Goal: Task Accomplishment & Management: Use online tool/utility

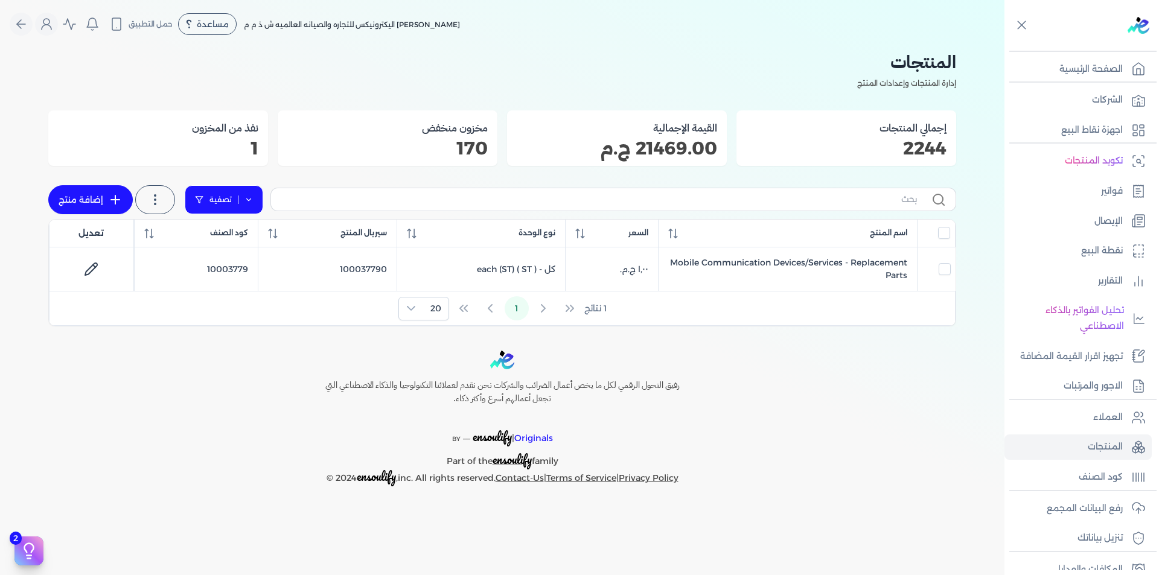
click at [255, 198] on link "تصفية" at bounding box center [224, 199] width 78 height 29
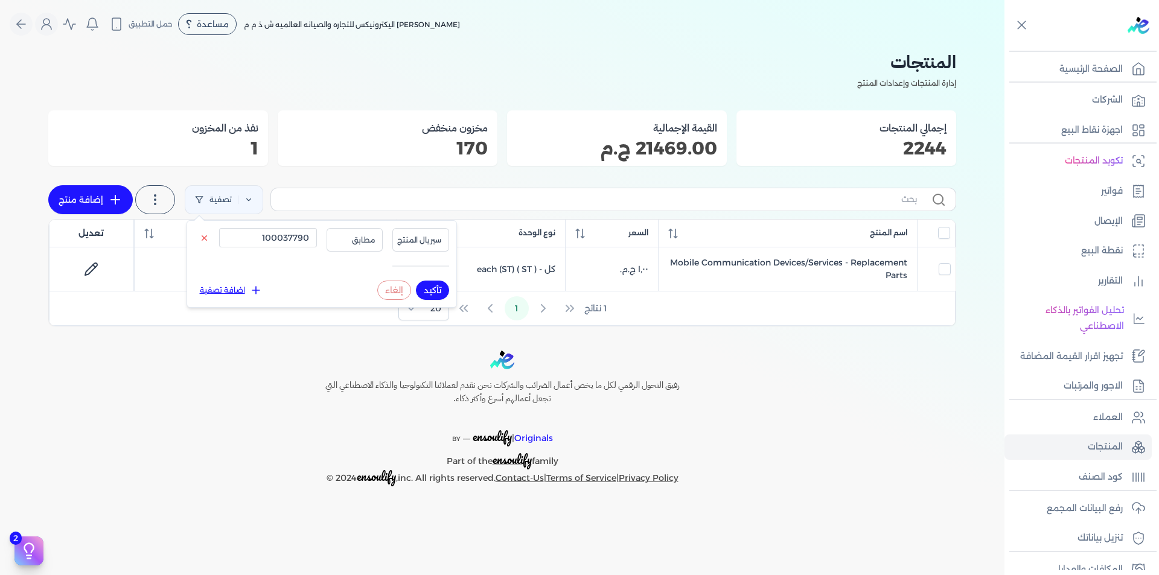
click at [1124, 402] on div "العملاء المنتجات كود الصنف" at bounding box center [1081, 444] width 155 height 91
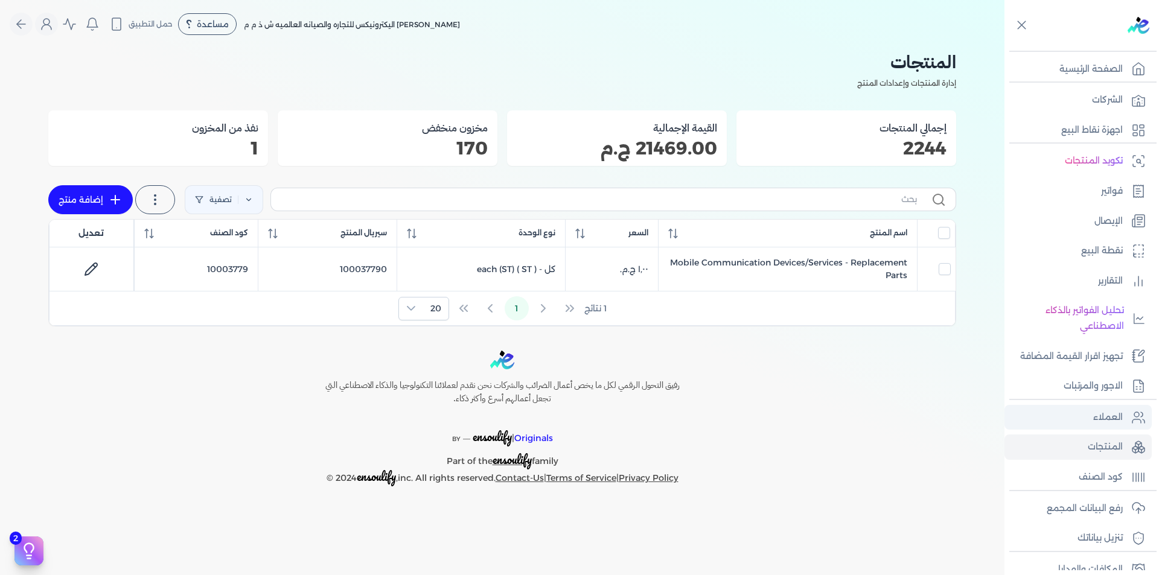
click at [1124, 411] on link "العملاء" at bounding box center [1077, 417] width 147 height 25
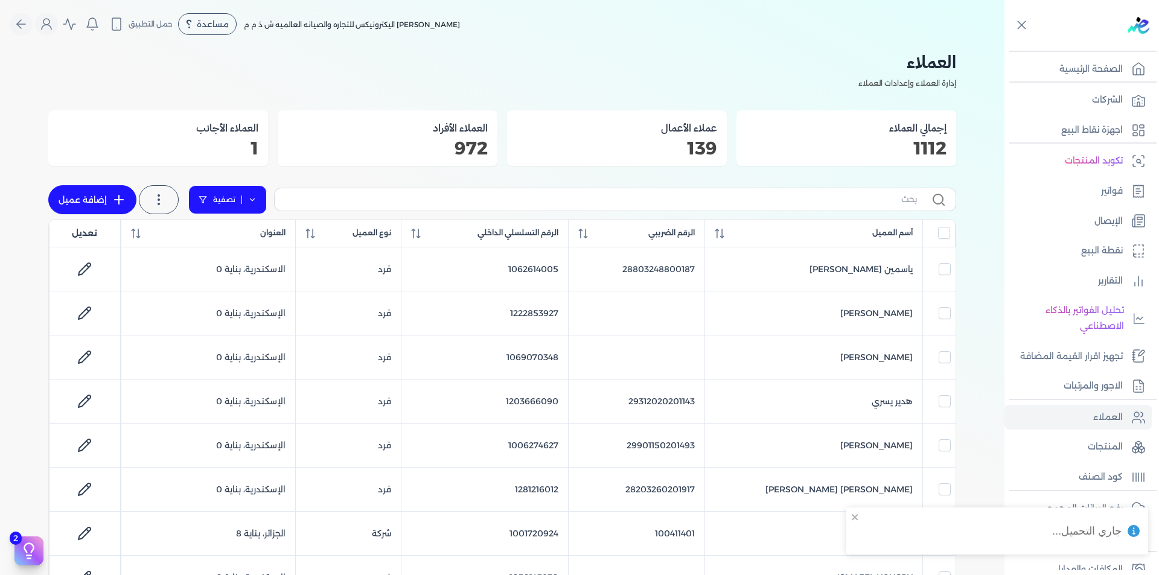
click at [263, 202] on link "تصفية" at bounding box center [227, 199] width 78 height 29
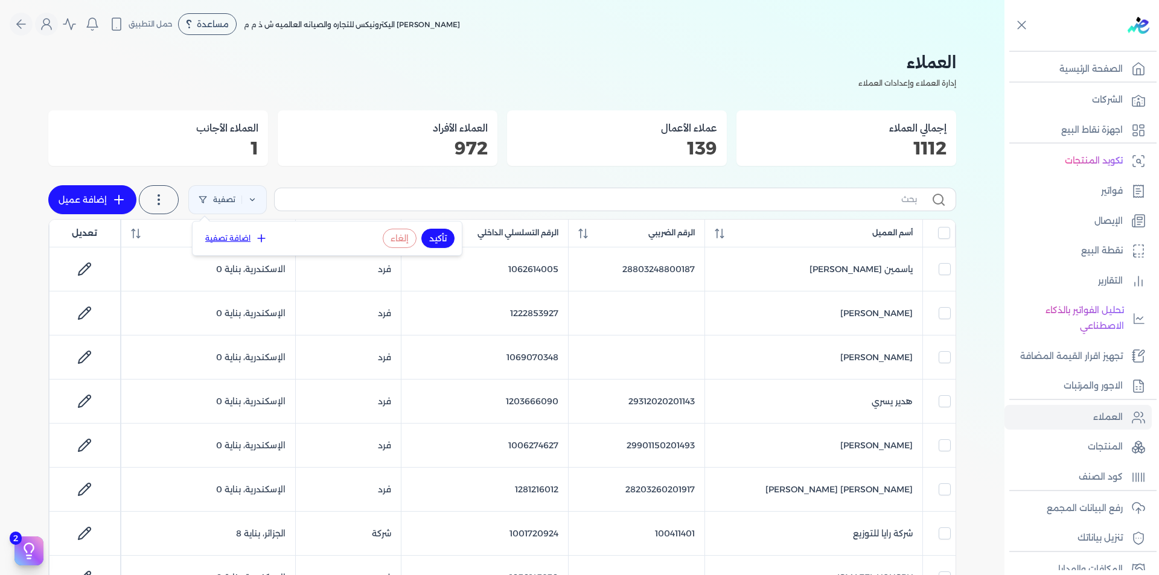
click at [250, 235] on button "اضافة تصفية" at bounding box center [236, 238] width 73 height 14
drag, startPoint x: 273, startPoint y: 238, endPoint x: 319, endPoint y: 243, distance: 46.1
click at [273, 238] on input "text" at bounding box center [274, 238] width 98 height 19
paste input "1200209917"
type input "1200209917"
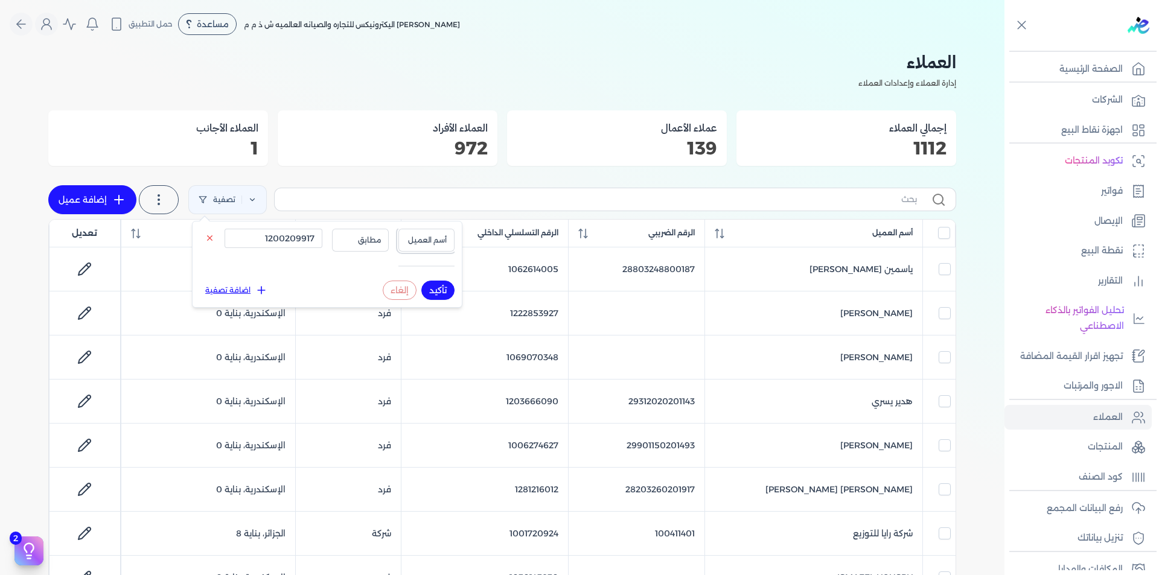
click at [445, 237] on span "أسم العميل" at bounding box center [426, 240] width 41 height 11
click at [427, 285] on li "الرقم التسلسلي الداخلي" at bounding box center [401, 288] width 92 height 11
click at [432, 289] on button "تأكيد" at bounding box center [437, 290] width 33 height 19
checkbox input "false"
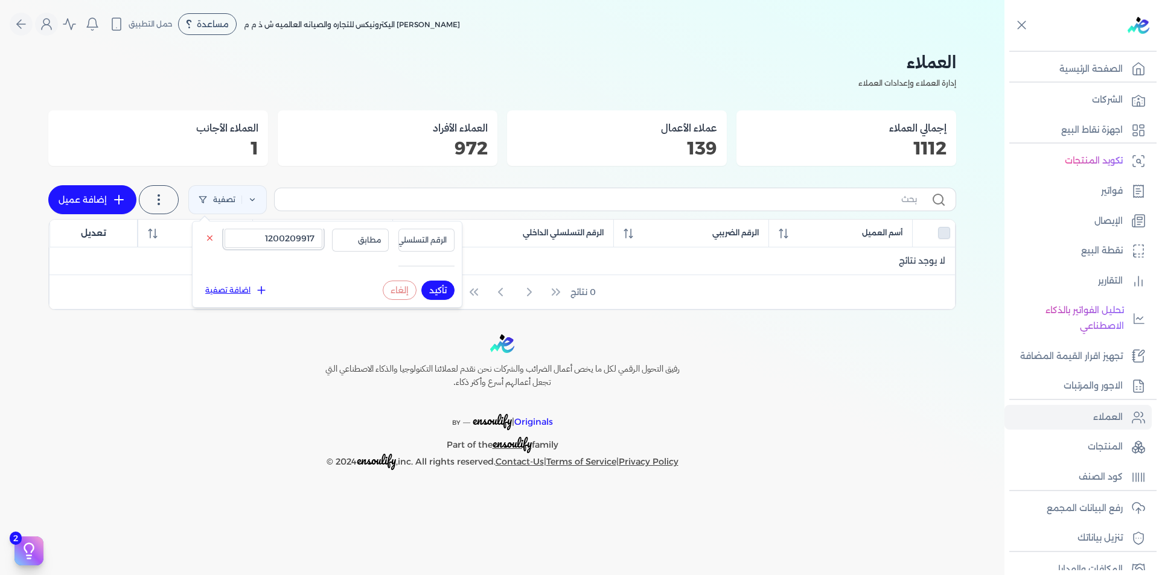
click at [264, 235] on input "1200209917" at bounding box center [274, 238] width 98 height 19
paste input "2161140"
type input "1221611407"
click at [439, 292] on button "تأكيد" at bounding box center [437, 290] width 33 height 19
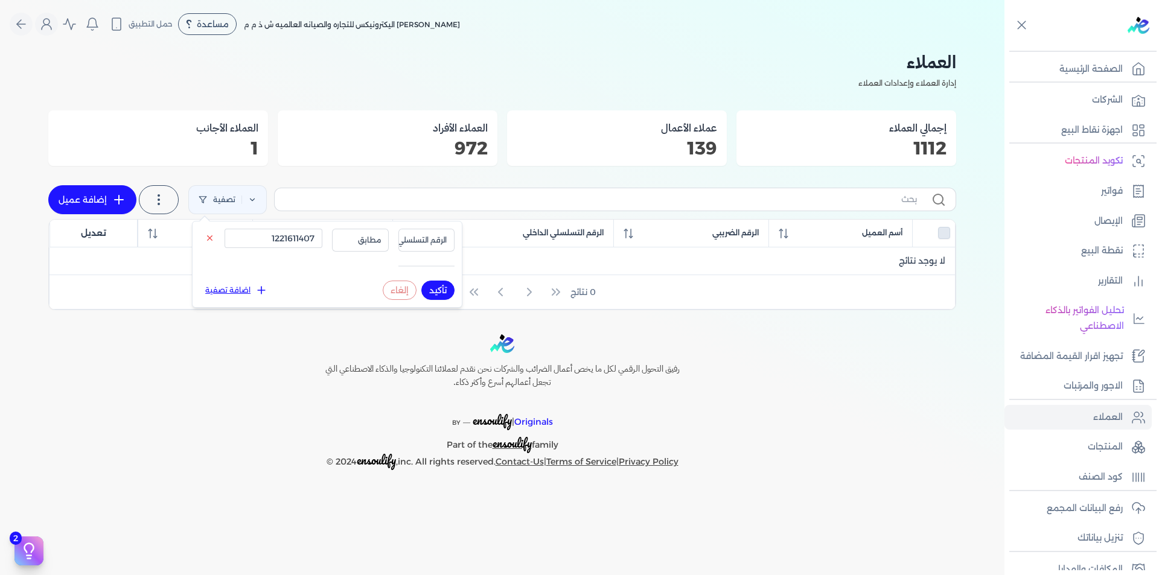
click at [439, 292] on button "تأكيد" at bounding box center [437, 290] width 33 height 19
click at [1079, 514] on p "رفع البيانات المجمع" at bounding box center [1085, 509] width 76 height 16
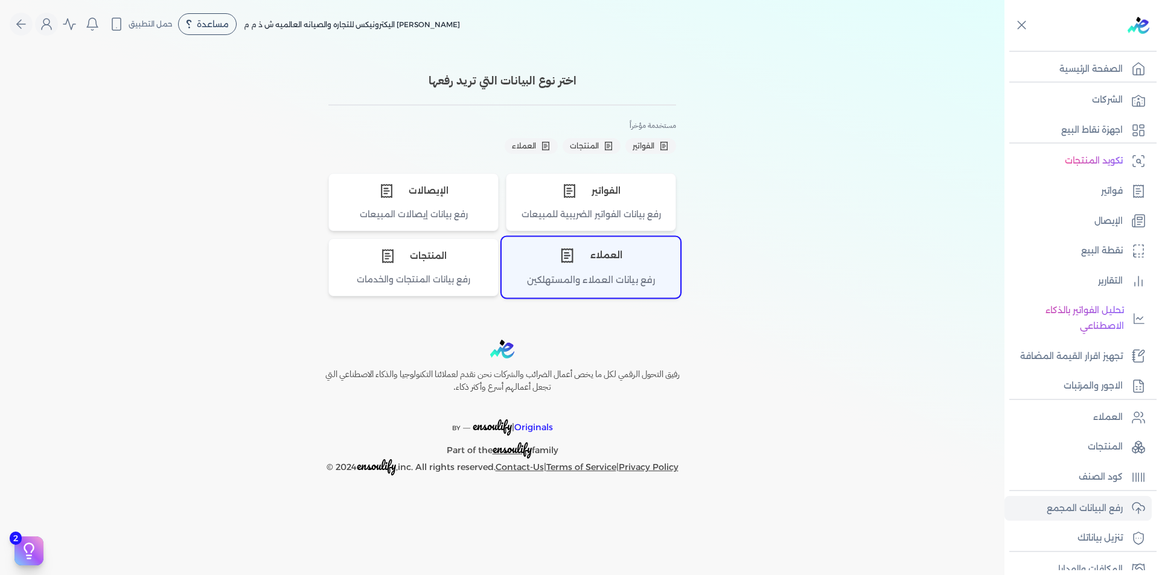
click at [598, 272] on div "العملاء" at bounding box center [590, 256] width 177 height 36
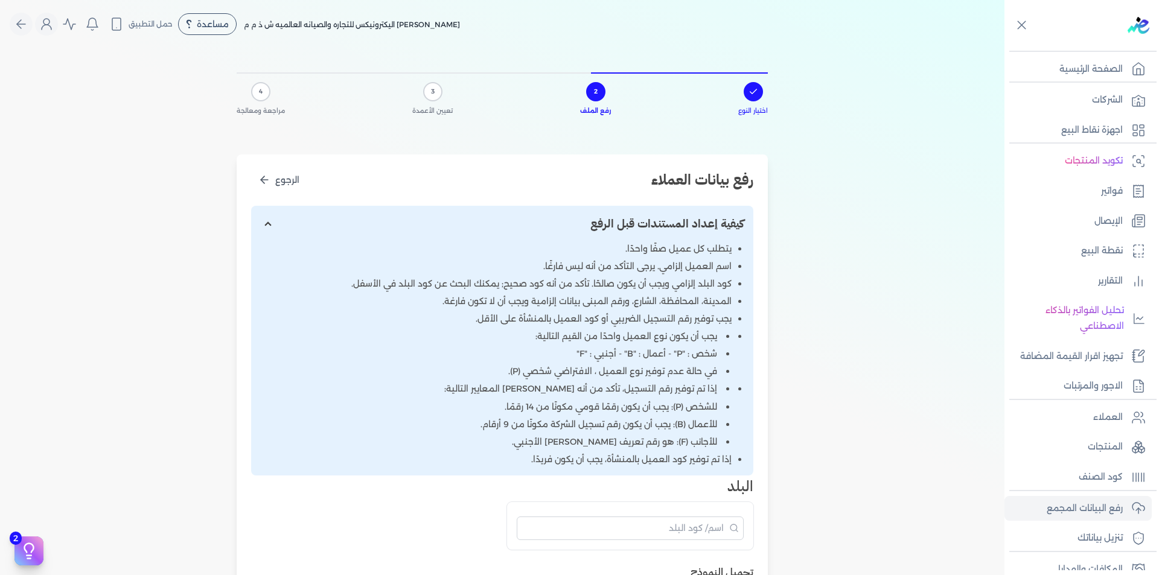
scroll to position [362, 0]
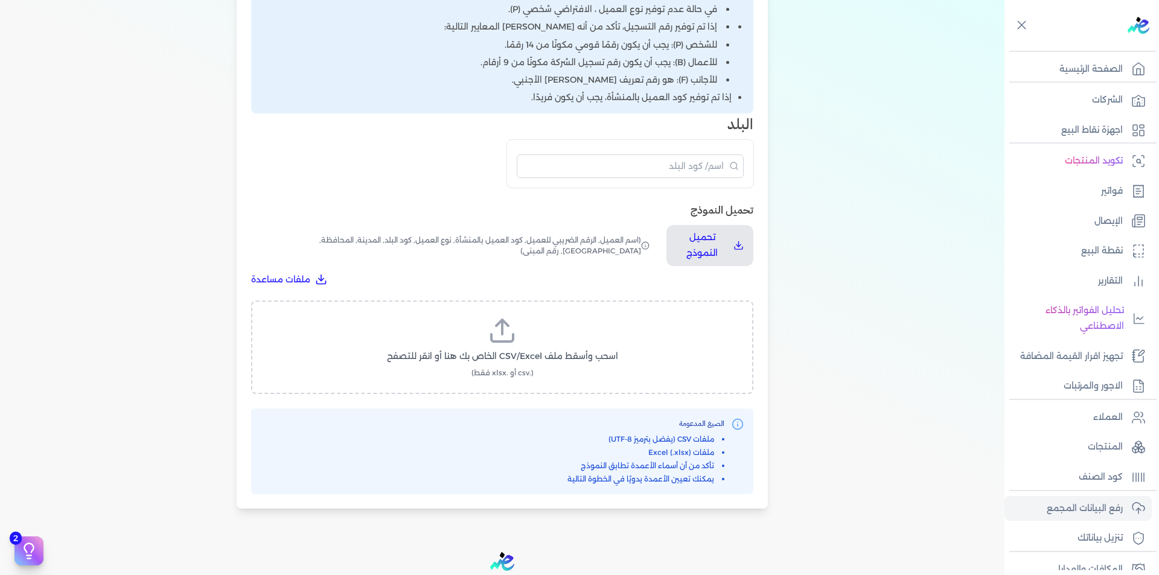
click at [517, 340] on icon at bounding box center [502, 330] width 29 height 29
click at [0, 0] on input "اسحب وأسقط ملف CSV/Excel الخاص بك هنا أو انقر للتصفح (.csv أو .xlsx فقط)" at bounding box center [0, 0] width 0 height 0
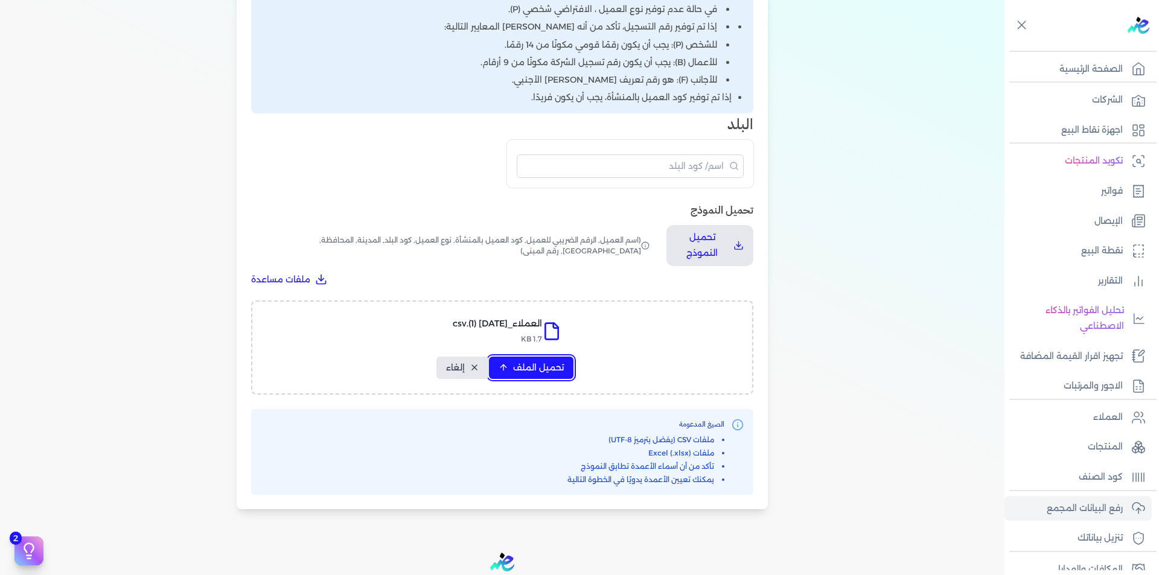
click at [544, 360] on button "تحميل الملف" at bounding box center [531, 368] width 84 height 22
select select "أسم العميل"
select select "الرقم الضريبي"
select select "الرقم التسلسلي الداخلي"
select select "نوع العميل"
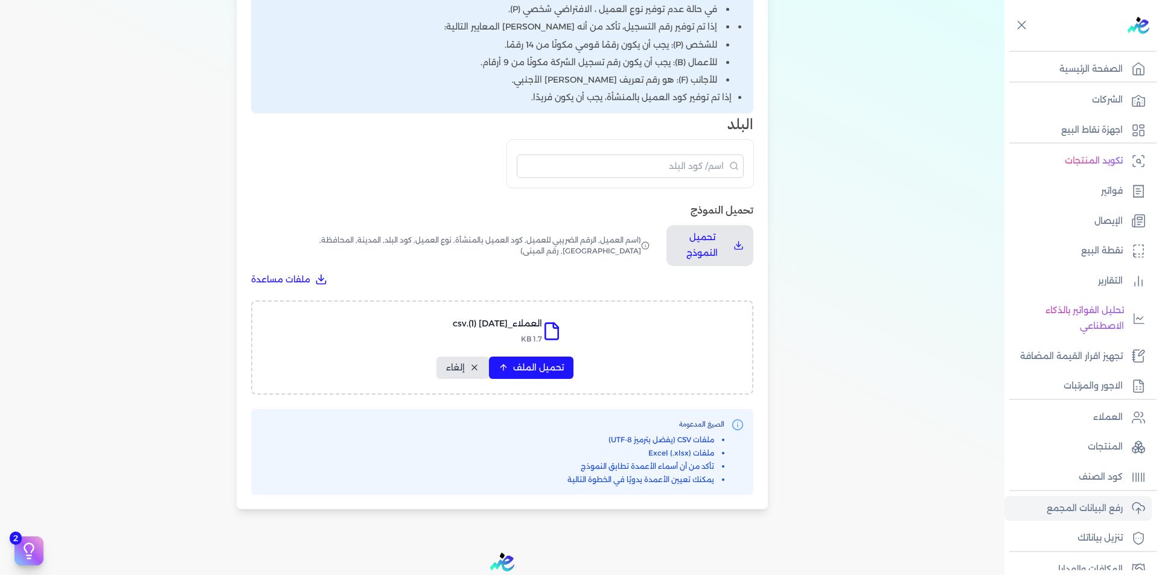
select select "كود البلد"
select select "city"
select select "المحافظة"
select select "الشارع"
select select "رقم المبنى"
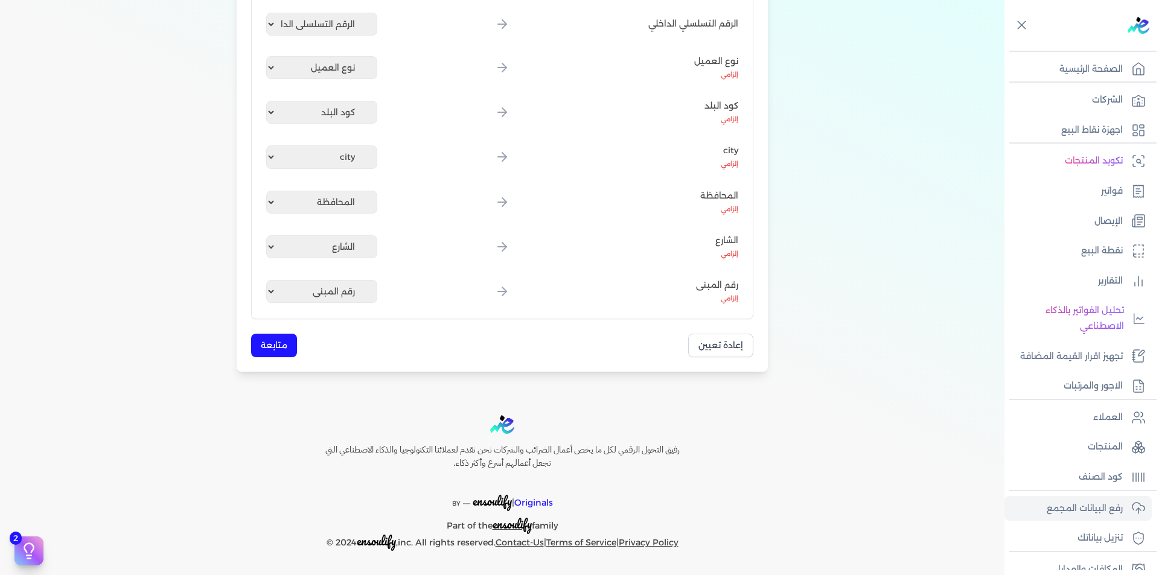
scroll to position [354, 0]
click at [271, 346] on button "متابعة" at bounding box center [274, 346] width 46 height 24
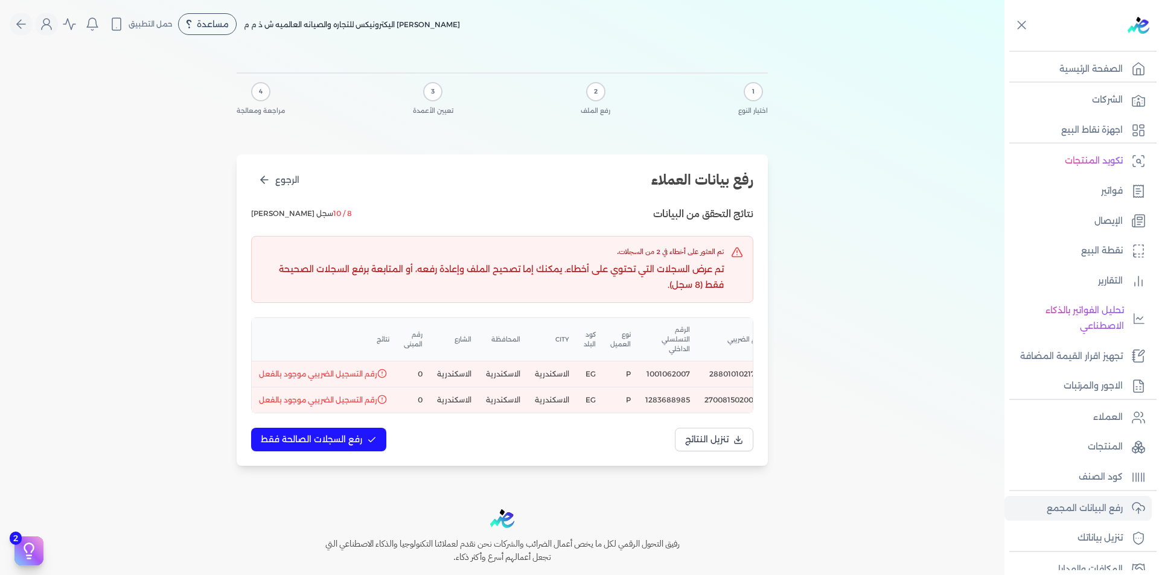
scroll to position [0, 1]
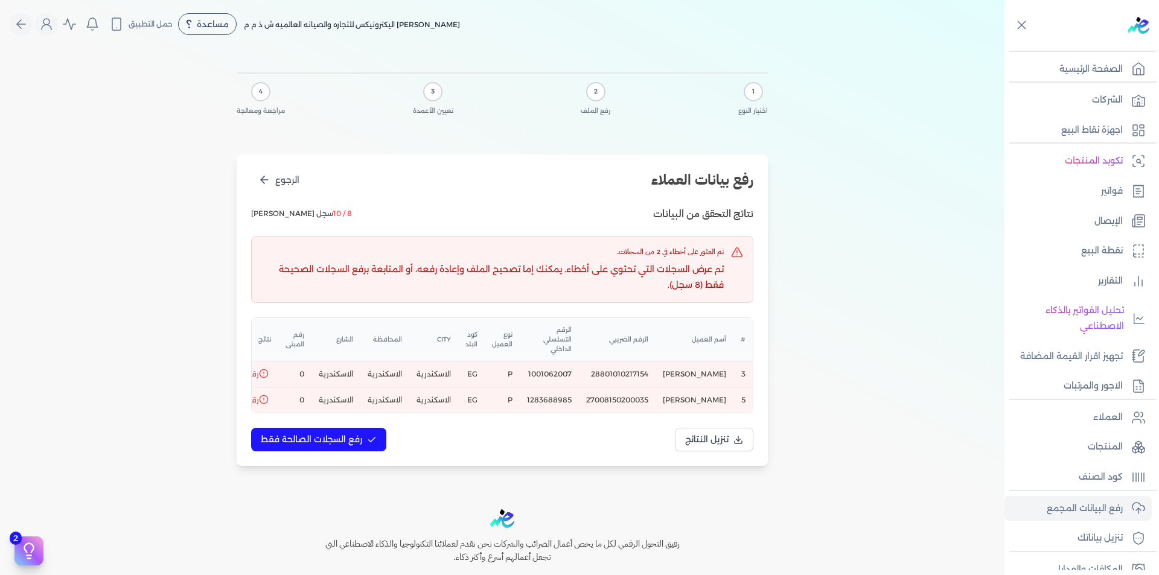
click at [541, 362] on td "1001062007" at bounding box center [549, 375] width 59 height 26
copy td "1001062007"
click at [524, 392] on td "1283688985" at bounding box center [549, 400] width 59 height 26
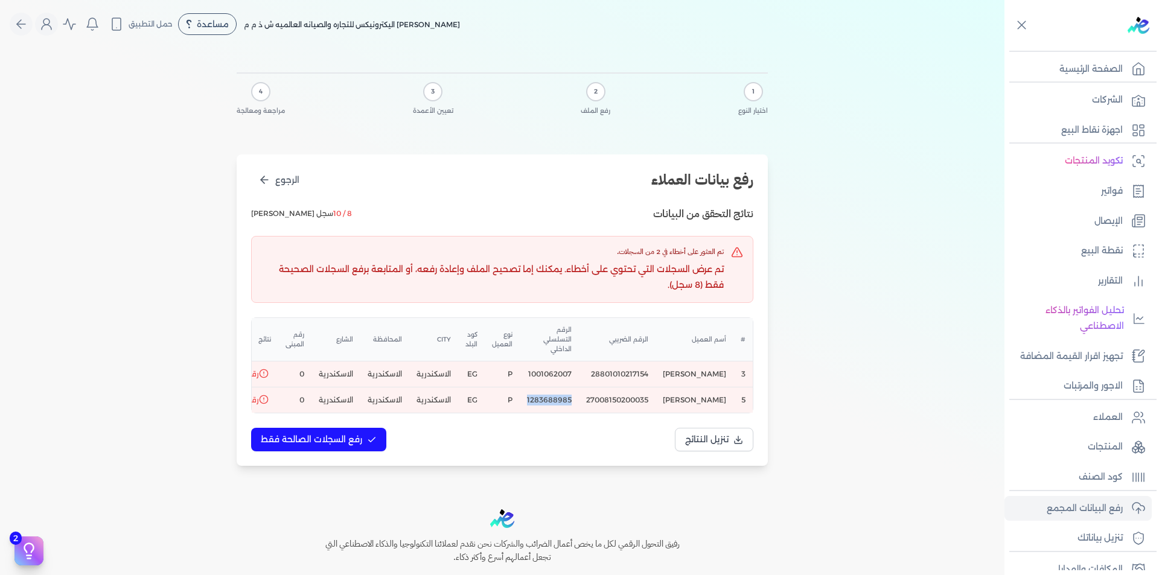
copy td "1283688985"
click at [352, 438] on span "رفع السجلات الصالحة فقط" at bounding box center [311, 439] width 101 height 13
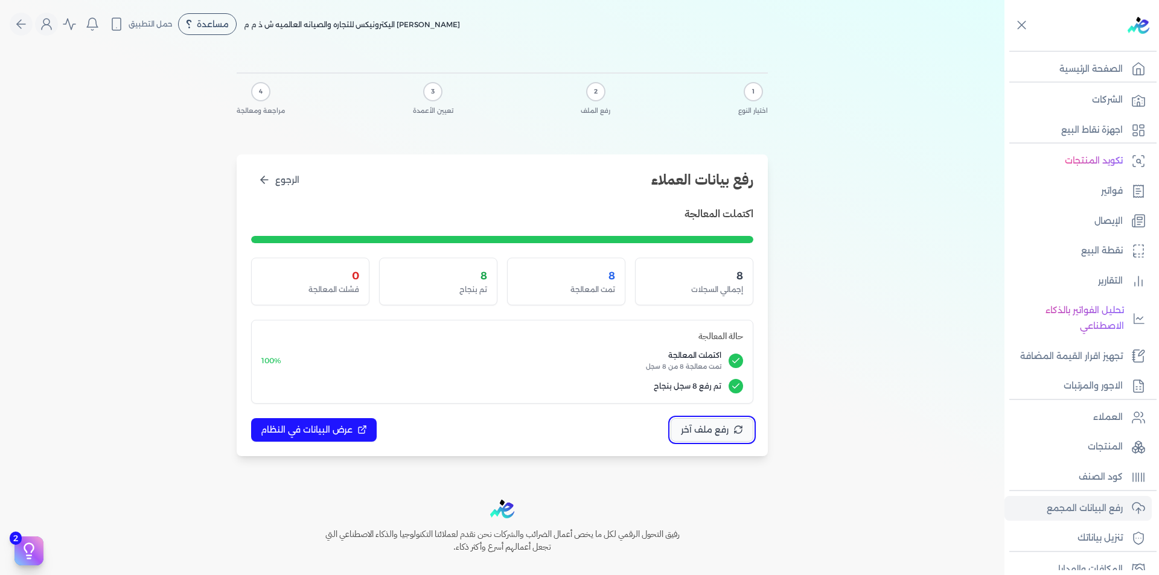
click at [701, 427] on span "رفع ملف آخر" at bounding box center [705, 430] width 48 height 13
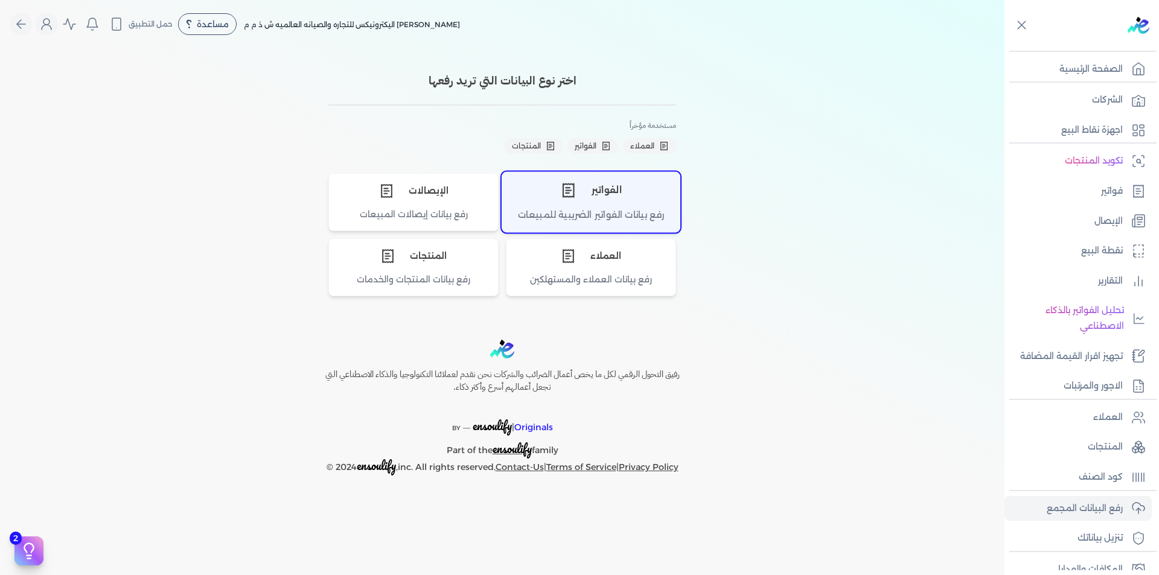
click at [611, 200] on div "الفواتير" at bounding box center [590, 190] width 177 height 36
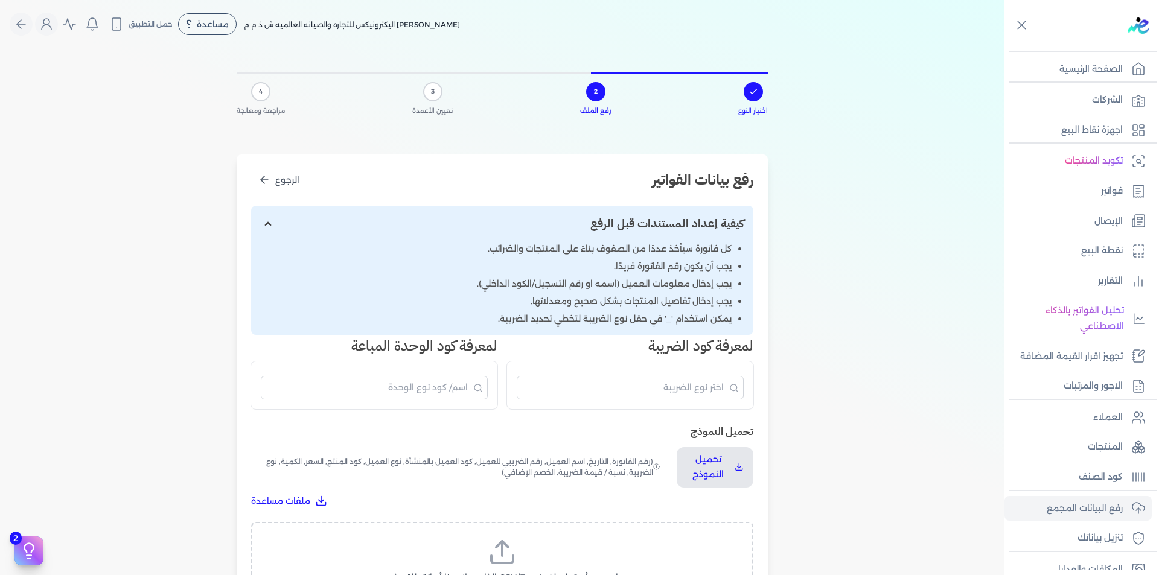
scroll to position [181, 0]
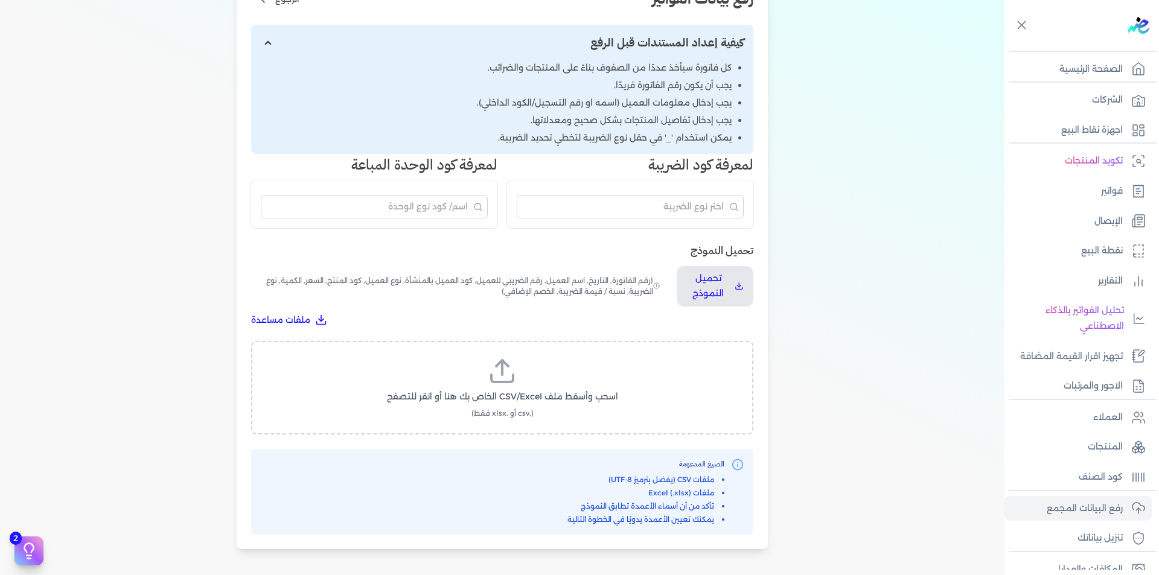
click at [533, 383] on label "اسحب وأسقط ملف CSV/Excel الخاص بك هنا أو انقر للتصفح (.csv أو .xlsx فقط)" at bounding box center [502, 388] width 471 height 62
click at [0, 0] on input "اسحب وأسقط ملف CSV/Excel الخاص بك هنا أو انقر للتصفح (.csv أو .xlsx فقط)" at bounding box center [0, 0] width 0 height 0
click at [557, 406] on span "تحميل الملف" at bounding box center [538, 408] width 51 height 13
select select "رقم الفاتورة"
select select "التاريخ"
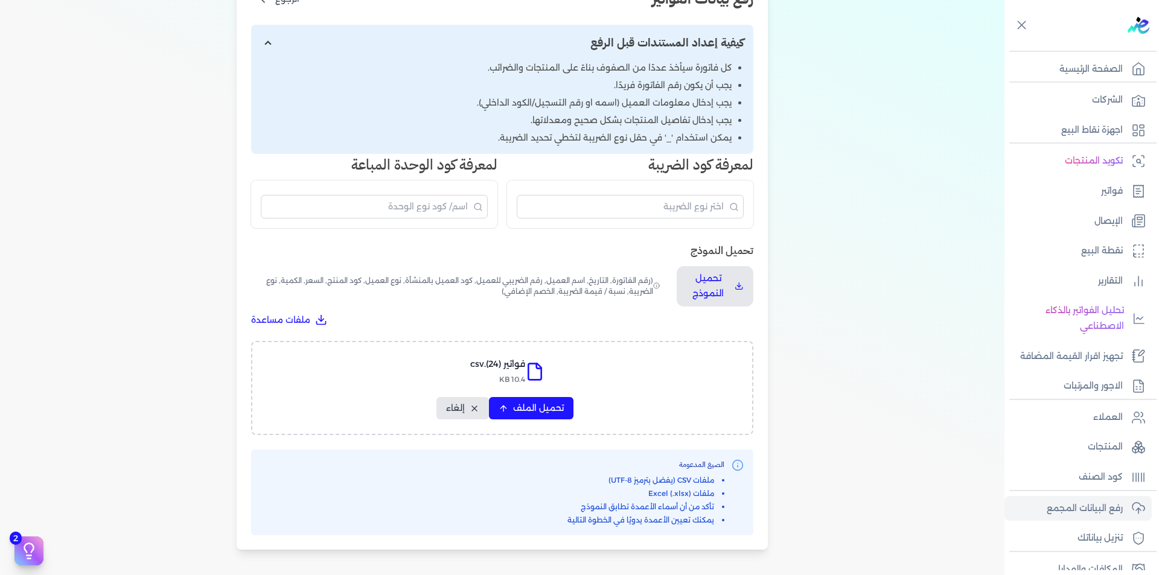
select select "أسم العميل"
select select "الرقم الضريبي"
select select "نوع العميل"
select select "الرقم التسلسلي الداخلي"
select select "وصف البند"
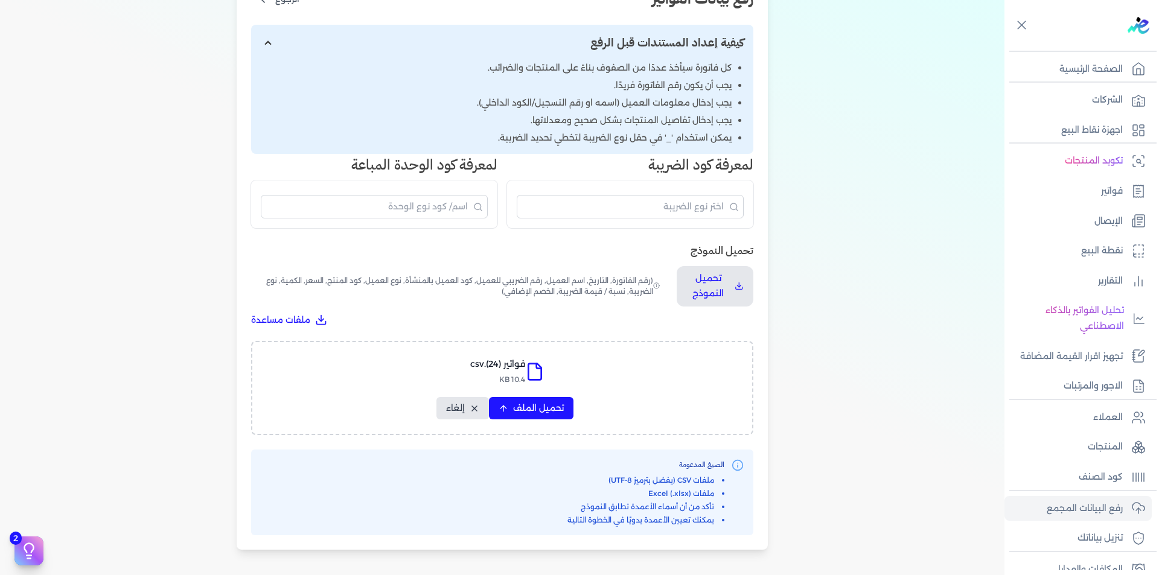
select select "سيريال المنتج"
select select "السعر"
select select "الكمية"
select select "نوع الضريبة"
select select "نسبة / قيمة الضريبة"
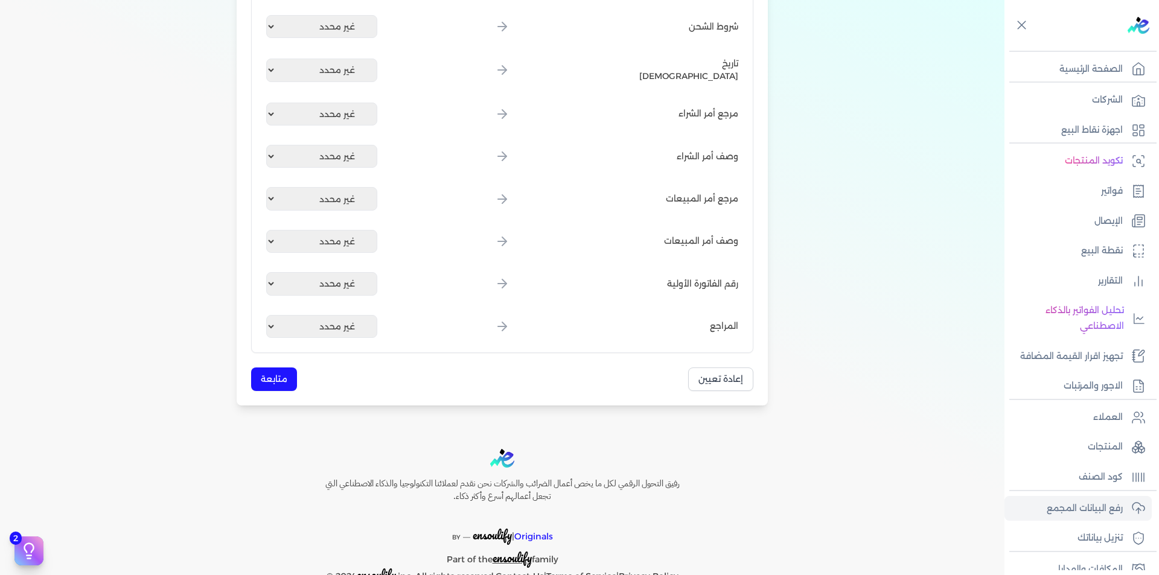
scroll to position [1450, 0]
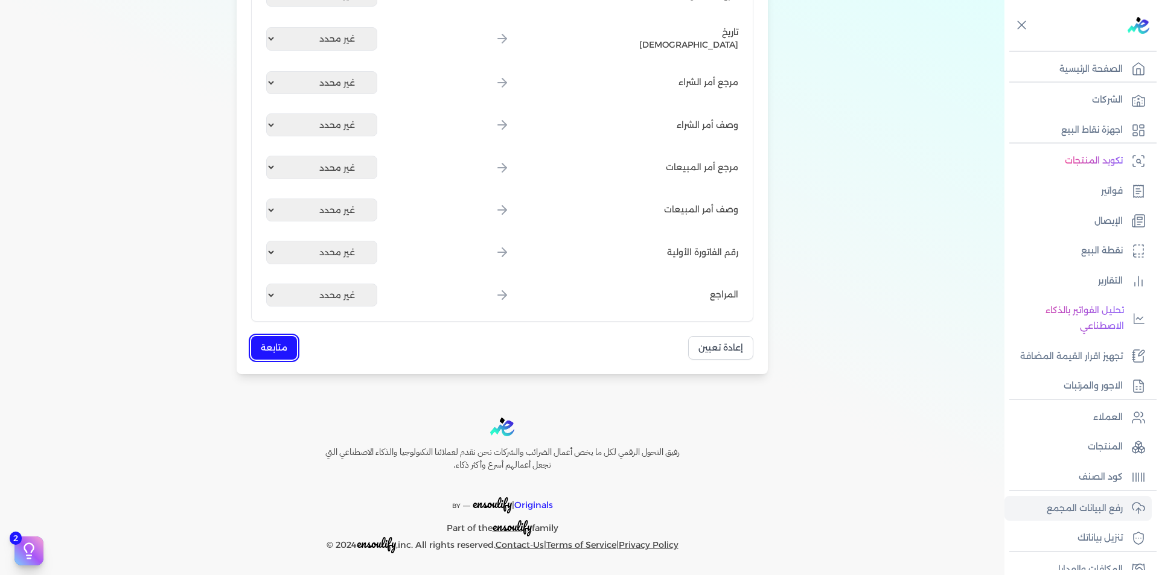
click at [279, 348] on button "متابعة" at bounding box center [274, 348] width 46 height 24
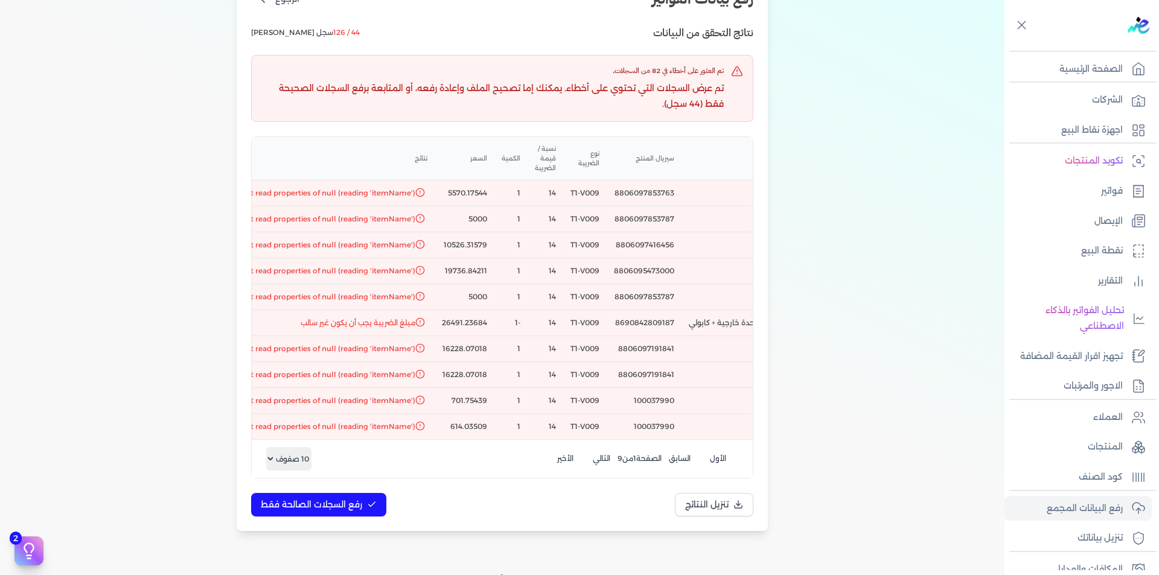
scroll to position [0, -460]
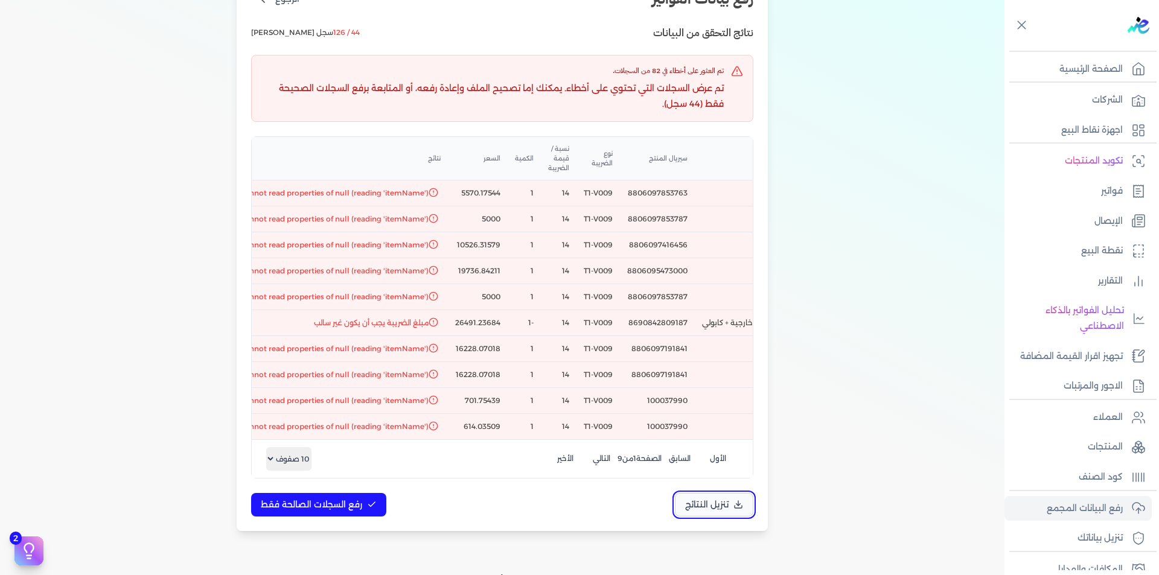
click at [714, 511] on span "تنزيل النتائج" at bounding box center [706, 505] width 43 height 13
click at [1114, 514] on p "رفع البيانات المجمع" at bounding box center [1085, 509] width 76 height 16
click at [1097, 509] on p "رفع البيانات المجمع" at bounding box center [1085, 509] width 76 height 16
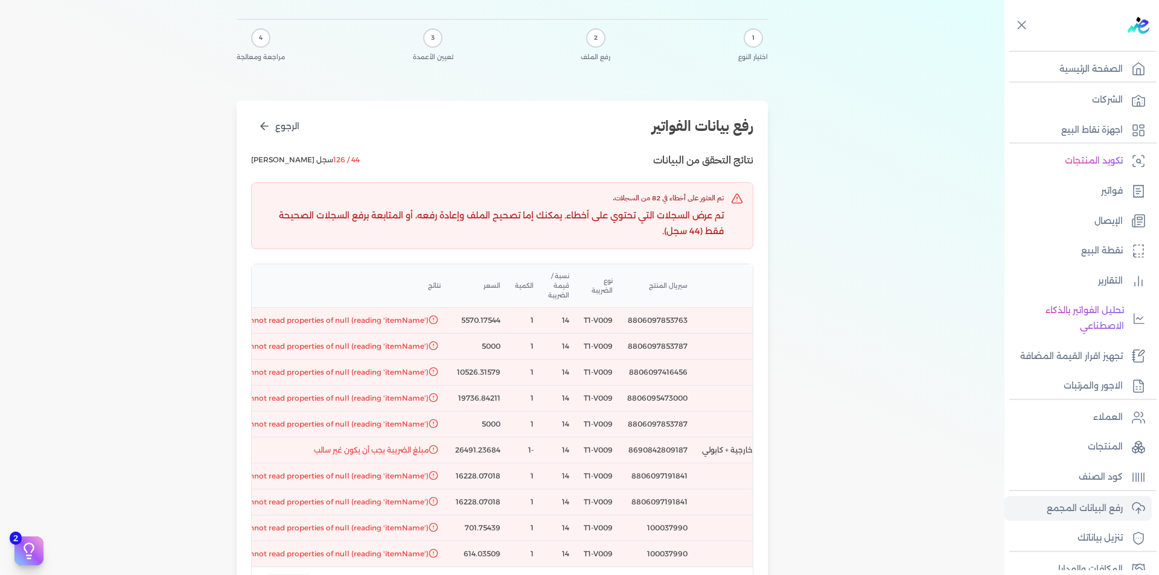
scroll to position [0, 0]
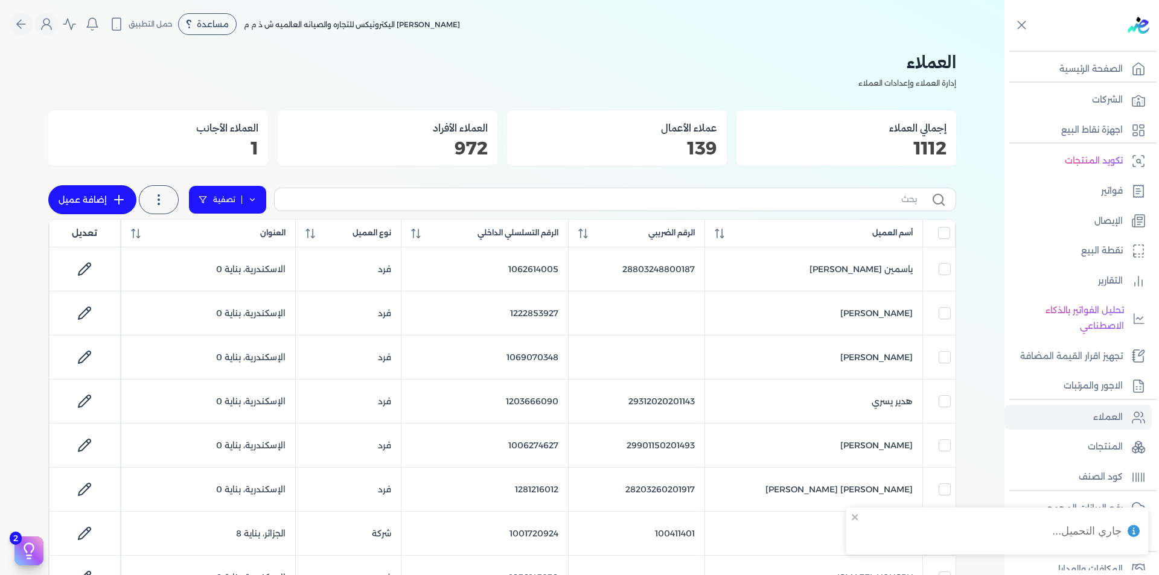
click at [263, 195] on link "تصفية" at bounding box center [227, 199] width 78 height 29
click at [249, 238] on button "اضافة تصفية" at bounding box center [236, 238] width 73 height 14
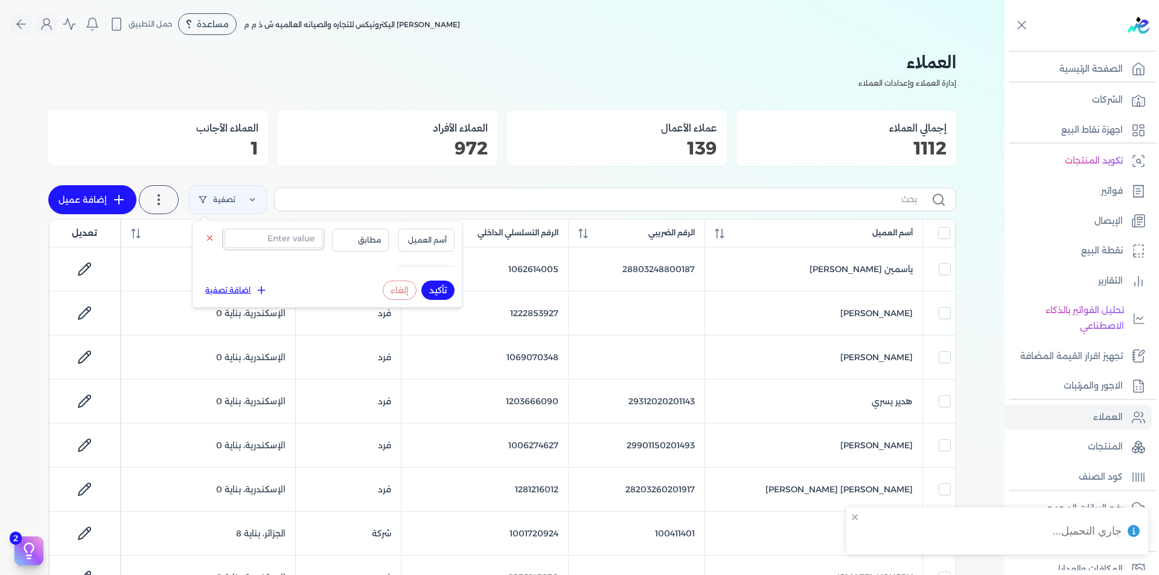
drag, startPoint x: 258, startPoint y: 235, endPoint x: 397, endPoint y: 260, distance: 140.3
click at [258, 235] on input "text" at bounding box center [274, 238] width 98 height 19
paste input "1001062007"
type input "1001062007"
click at [443, 245] on span "أسم العميل" at bounding box center [426, 240] width 41 height 11
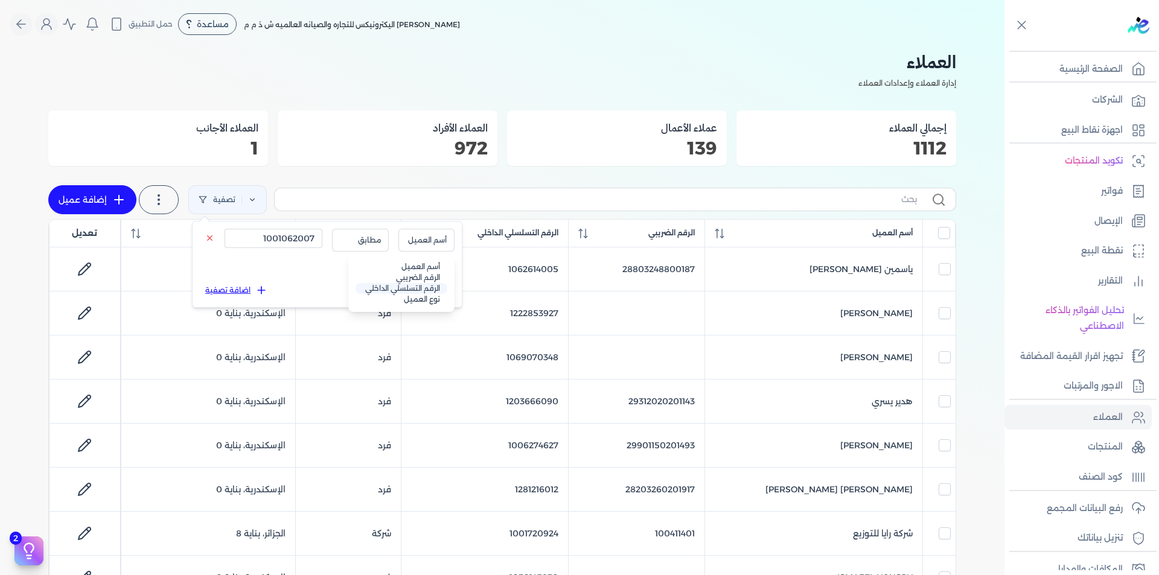
click at [431, 285] on li "الرقم التسلسلي الداخلي" at bounding box center [401, 288] width 92 height 11
click at [436, 289] on button "تأكيد" at bounding box center [437, 290] width 33 height 19
checkbox input "false"
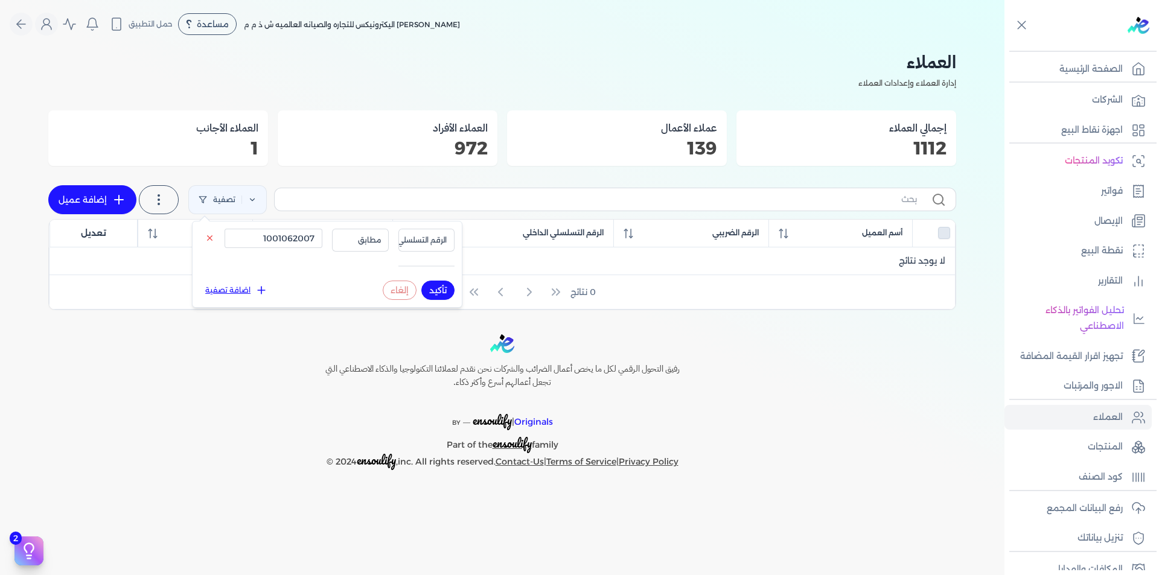
click at [440, 290] on button "تأكيد" at bounding box center [437, 290] width 33 height 19
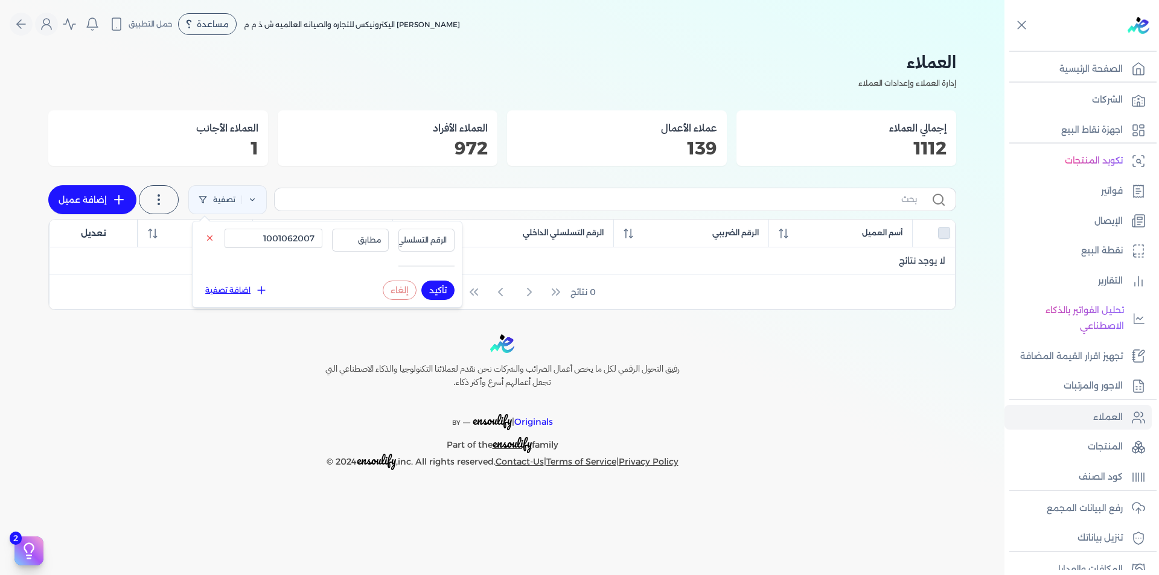
click at [440, 290] on button "تأكيد" at bounding box center [437, 290] width 33 height 19
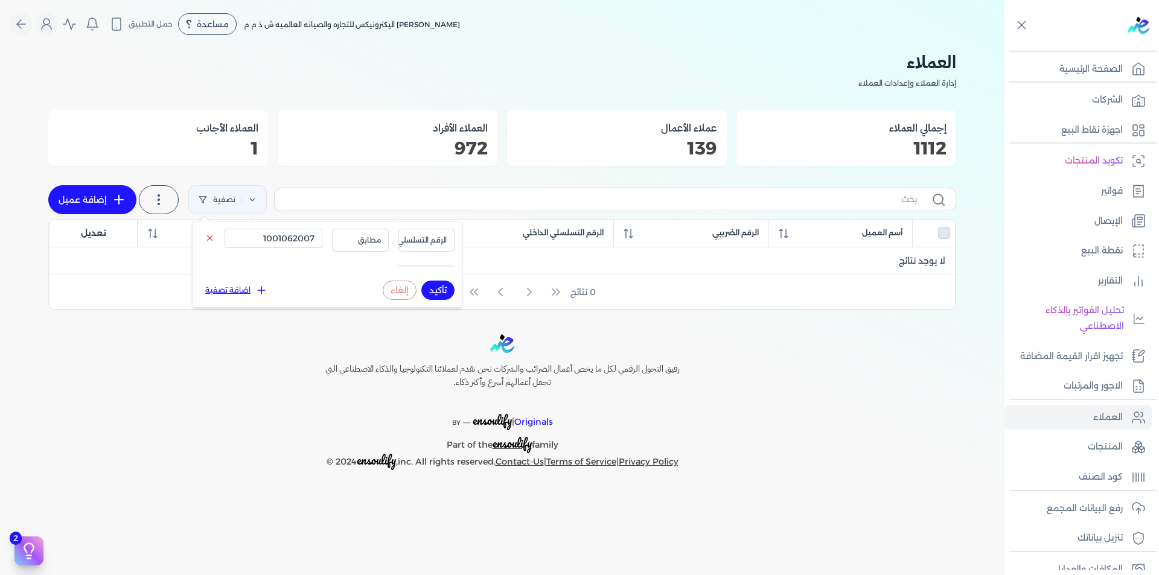
click at [440, 290] on button "تأكيد" at bounding box center [437, 290] width 33 height 19
click at [275, 236] on input "1001062007" at bounding box center [274, 238] width 98 height 19
paste input "28801010217154"
type input "28801010217154"
click at [425, 243] on span "الرقم التسلسلي الداخلي" at bounding box center [409, 240] width 75 height 11
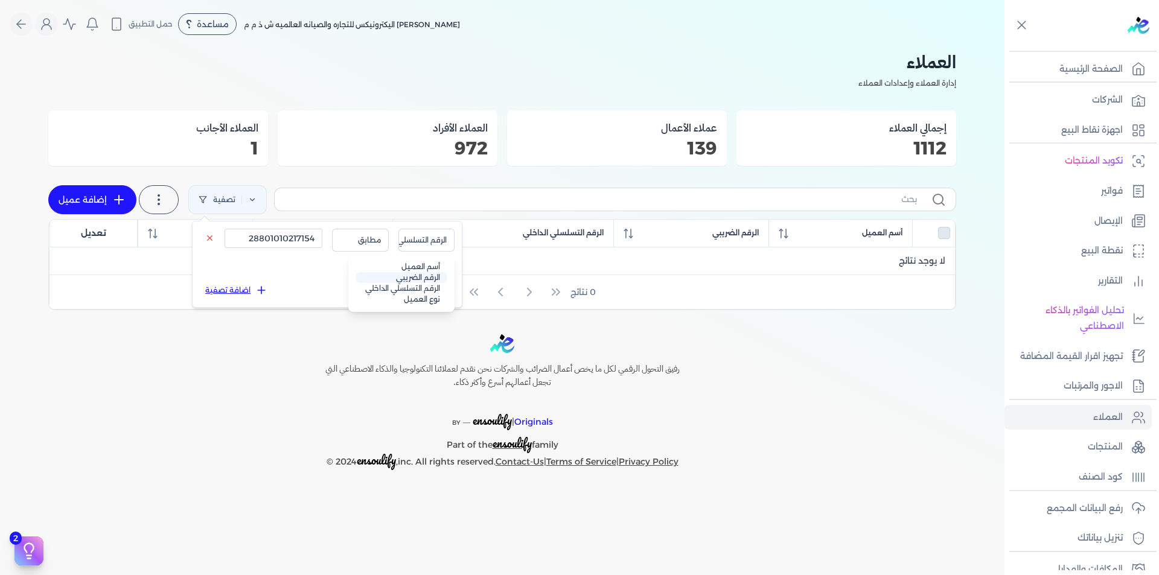
click at [425, 273] on li "الرقم الضريبي" at bounding box center [401, 277] width 92 height 11
click at [434, 290] on button "تأكيد" at bounding box center [437, 290] width 33 height 19
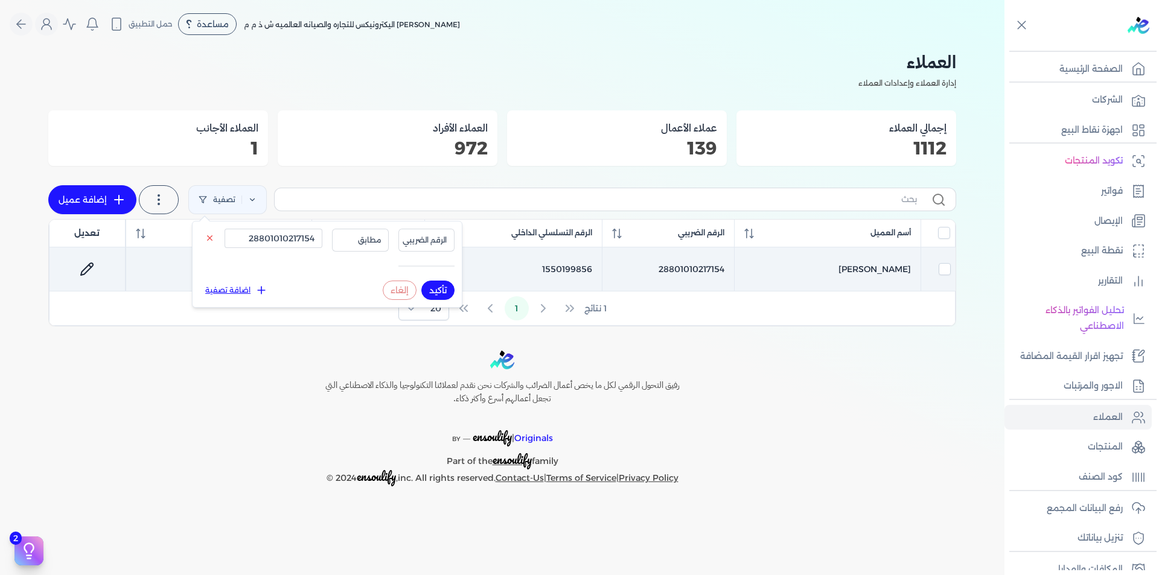
click at [578, 264] on td "1550199856" at bounding box center [513, 269] width 178 height 44
checkbox input "true"
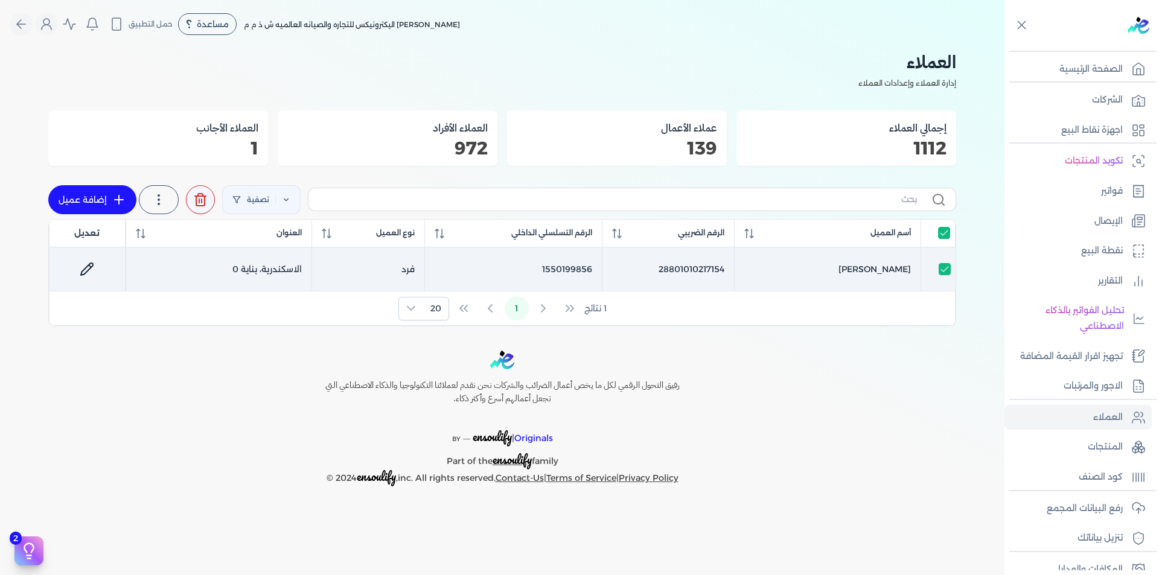
click at [570, 268] on td "1550199856" at bounding box center [513, 269] width 178 height 44
checkbox input "false"
click at [570, 268] on td "1550199856" at bounding box center [513, 269] width 178 height 44
checkbox input "true"
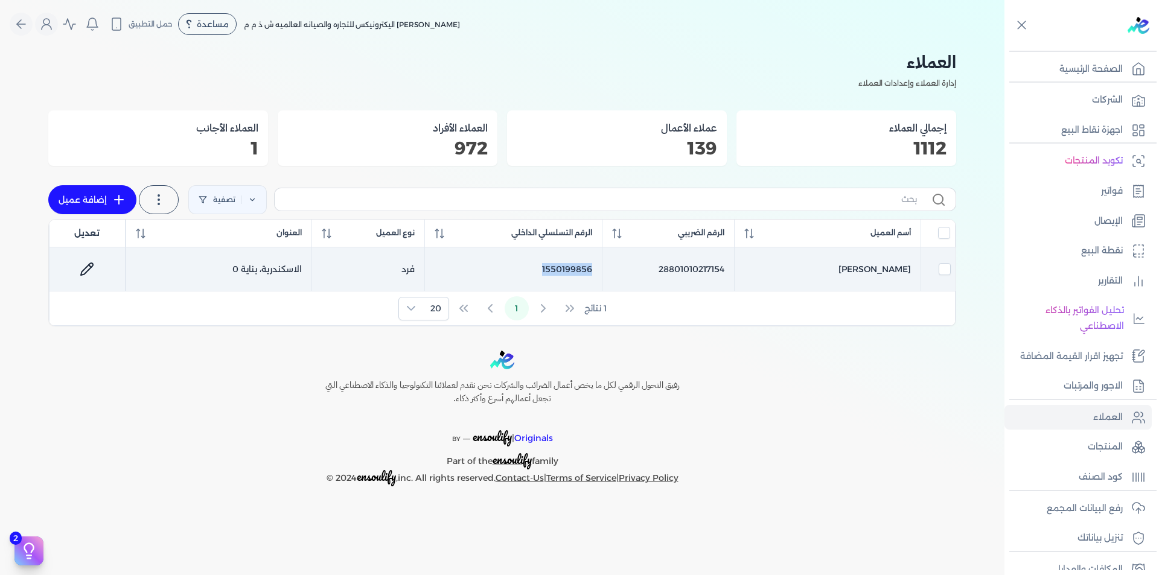
checkbox input "true"
copy td "1550199856"
click at [691, 264] on td "28801010217154" at bounding box center [668, 269] width 132 height 44
checkbox input "false"
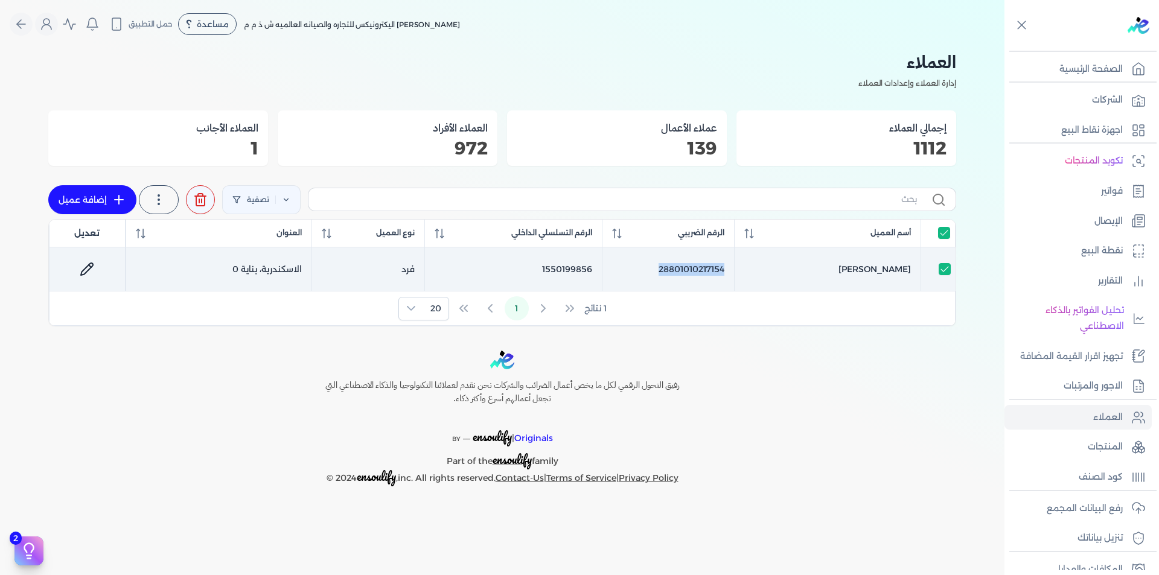
click at [691, 264] on td "28801010217154" at bounding box center [668, 269] width 132 height 44
checkbox input "true"
copy td "28801010217154"
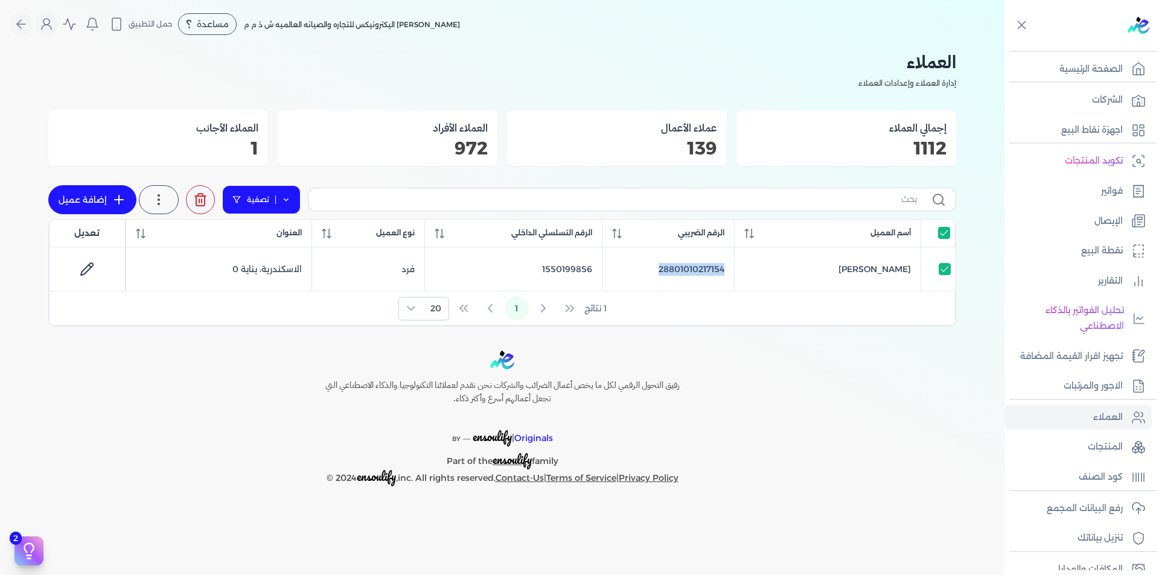
click at [285, 202] on icon at bounding box center [286, 200] width 8 height 8
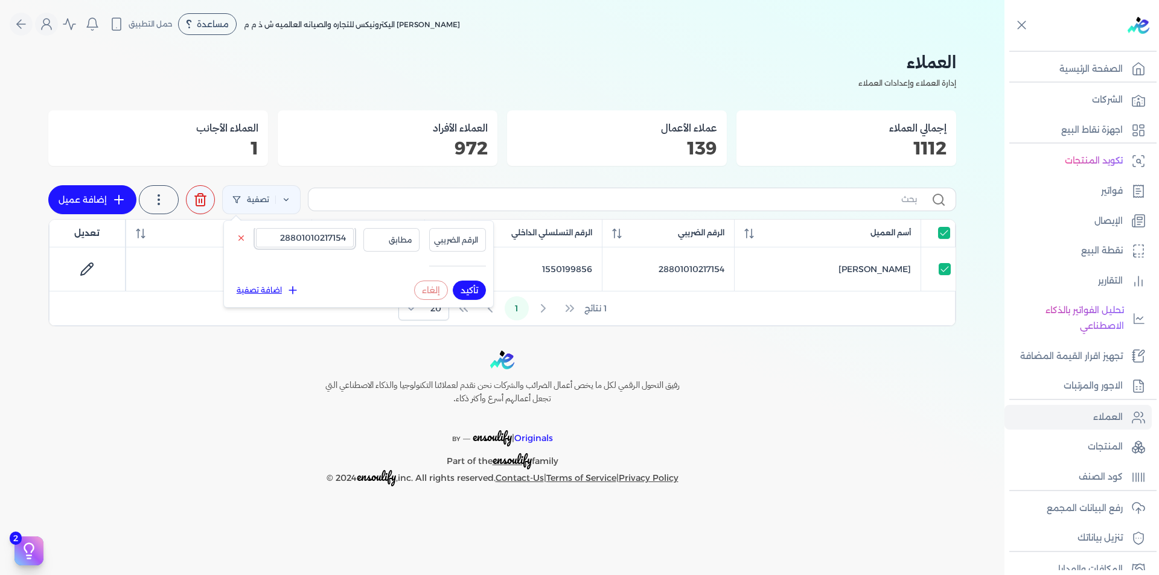
click at [298, 239] on input "28801010217154" at bounding box center [305, 237] width 98 height 19
paste input "1283688985"
type input "1283688985"
click at [462, 238] on span "الرقم الضريبي" at bounding box center [456, 240] width 44 height 11
click at [461, 284] on li "الرقم التسلسلي الداخلي" at bounding box center [433, 288] width 92 height 11
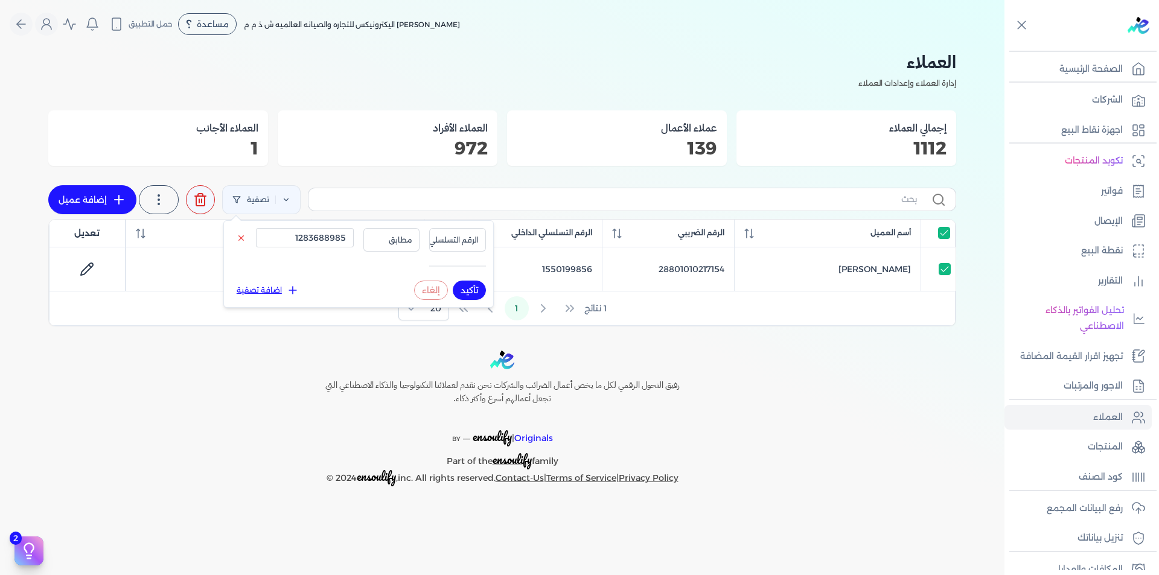
click at [465, 292] on button "تأكيد" at bounding box center [469, 290] width 33 height 19
checkbox input "false"
click at [1112, 446] on p "المنتجات" at bounding box center [1105, 447] width 35 height 16
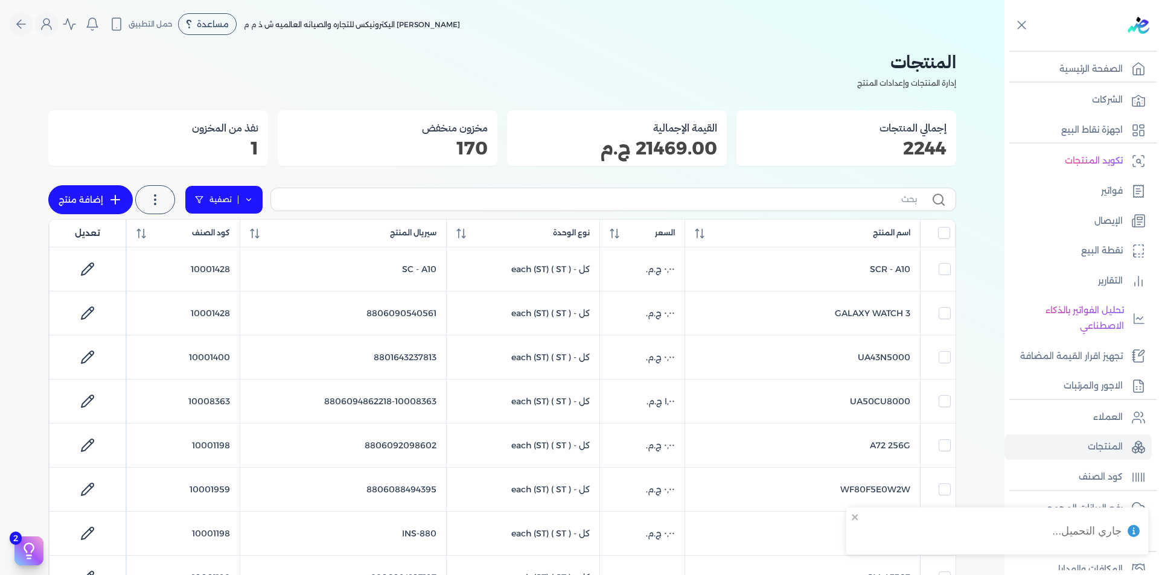
click at [243, 203] on link "تصفية" at bounding box center [224, 199] width 78 height 29
click at [247, 235] on button "اضافة تصفية" at bounding box center [233, 238] width 73 height 14
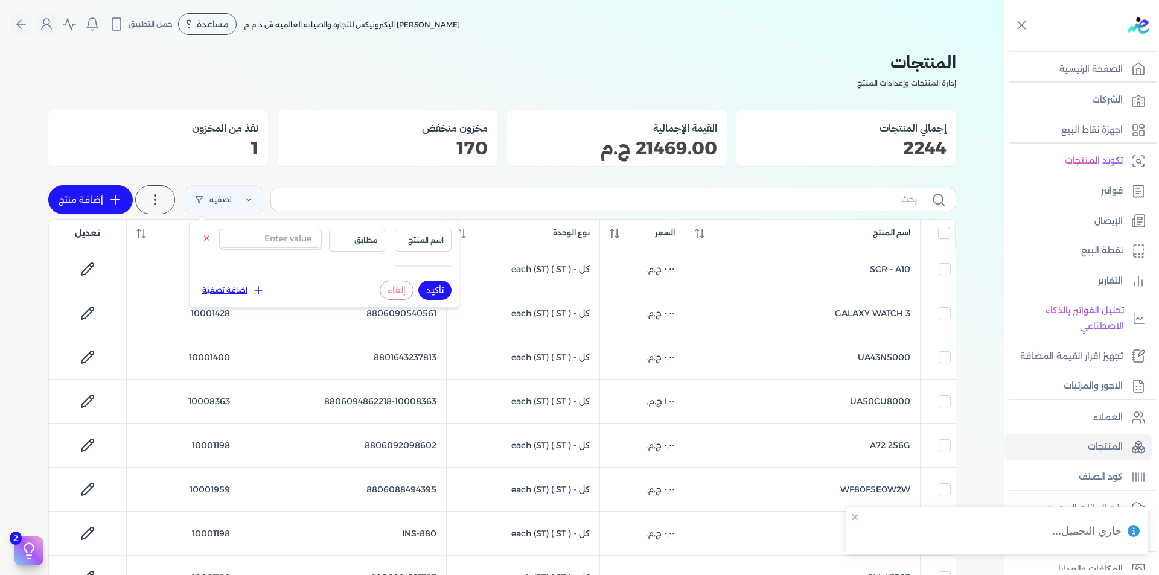
click at [252, 240] on input "text" at bounding box center [271, 238] width 98 height 19
paste input "100037990"
type input "100037990"
click at [439, 239] on span "اسم المنتج" at bounding box center [423, 240] width 41 height 11
click at [438, 276] on li "سيريال المنتج" at bounding box center [398, 277] width 92 height 11
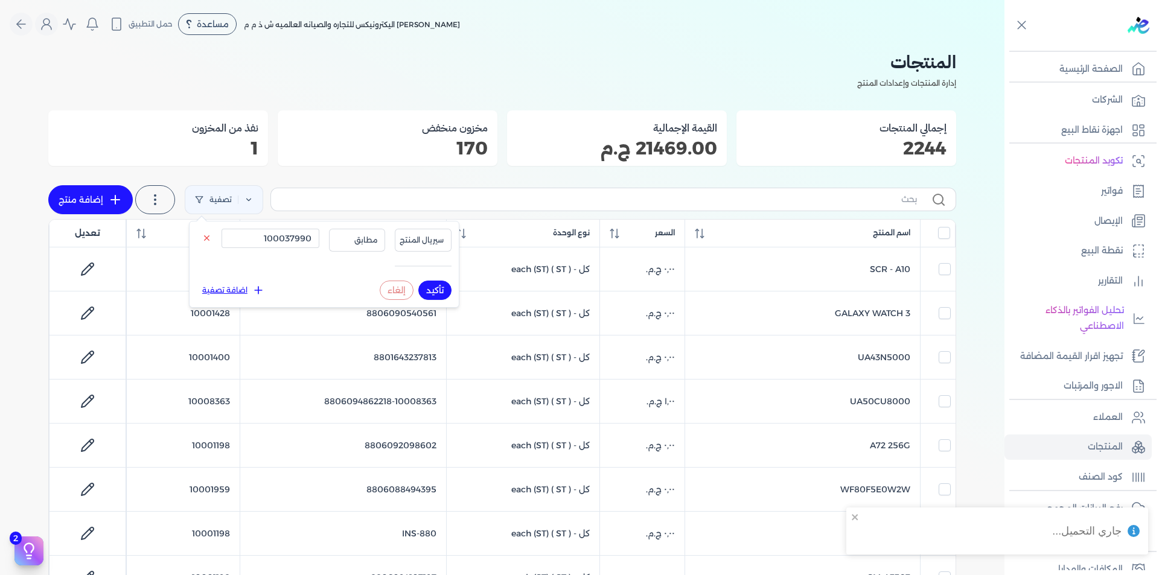
click at [436, 282] on button "تأكيد" at bounding box center [434, 290] width 33 height 19
checkbox input "false"
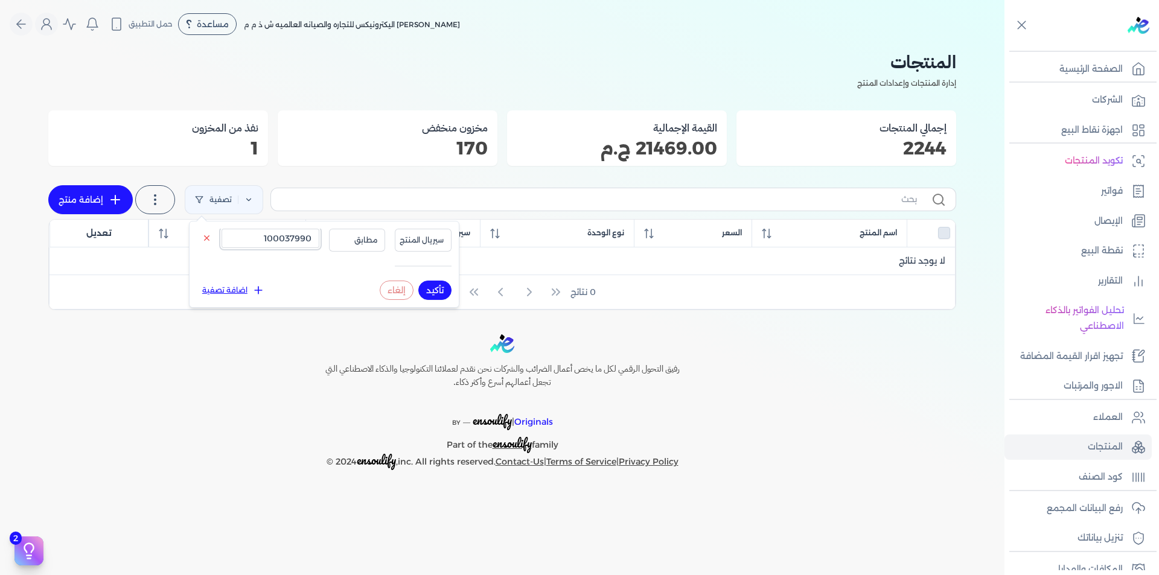
click at [301, 238] on input "100037990" at bounding box center [271, 238] width 98 height 19
click at [304, 240] on input "10003790" at bounding box center [271, 238] width 98 height 19
click at [304, 239] on input "10003790" at bounding box center [271, 238] width 98 height 19
type input "10003779"
click at [427, 232] on button "سيريال المنتج" at bounding box center [423, 240] width 57 height 23
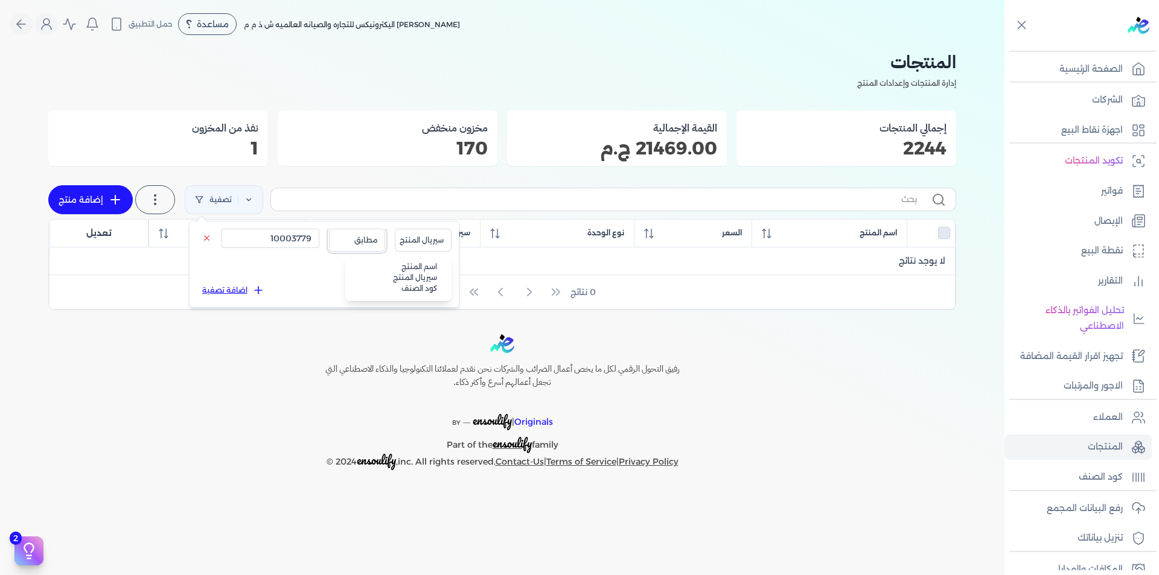
click at [366, 231] on button "مطابق" at bounding box center [357, 240] width 57 height 23
click at [365, 273] on li "مشابه" at bounding box center [332, 277] width 92 height 11
click at [444, 291] on button "تأكيد" at bounding box center [434, 290] width 33 height 19
checkbox input "false"
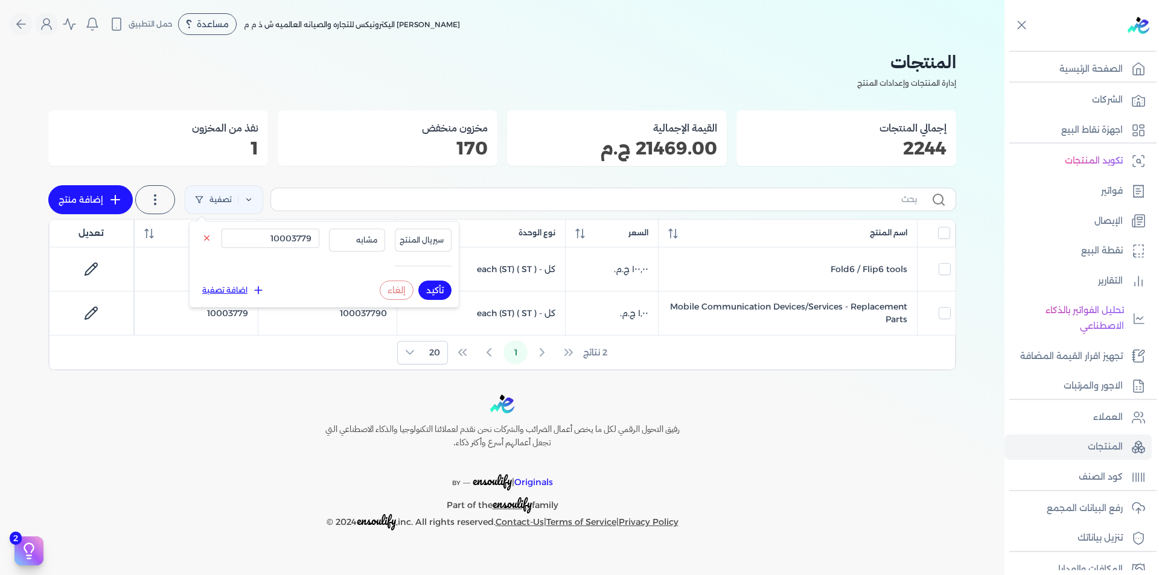
click at [755, 363] on div "2 نتائج 1 20" at bounding box center [501, 353] width 905 height 34
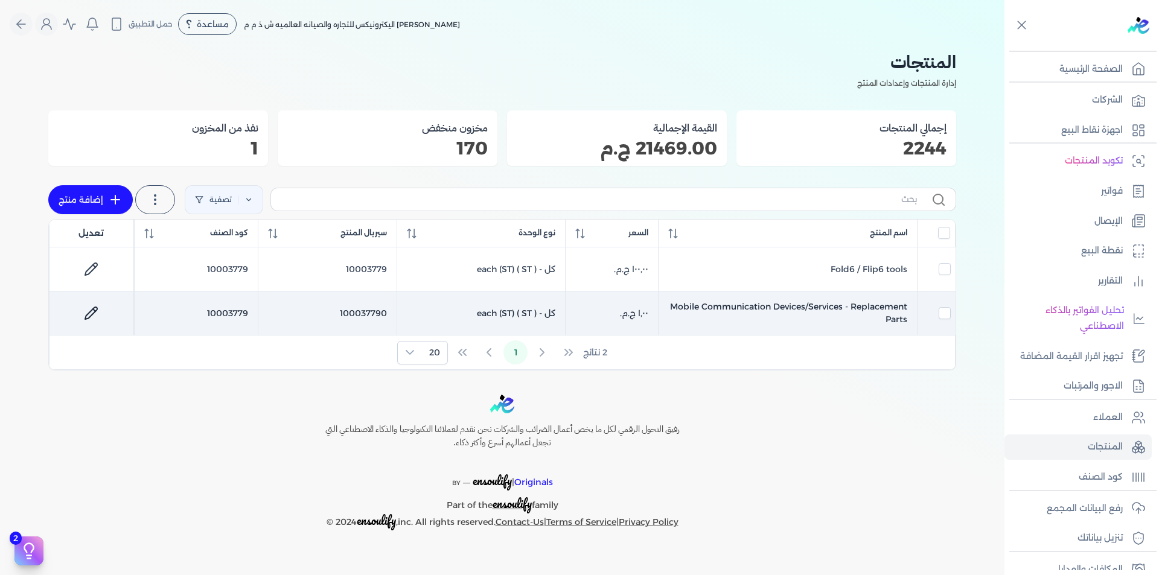
click at [366, 312] on td "100037790" at bounding box center [327, 314] width 139 height 44
checkbox input "false"
checkbox input "true"
click at [366, 312] on td "100037790" at bounding box center [327, 314] width 139 height 44
checkbox input "false"
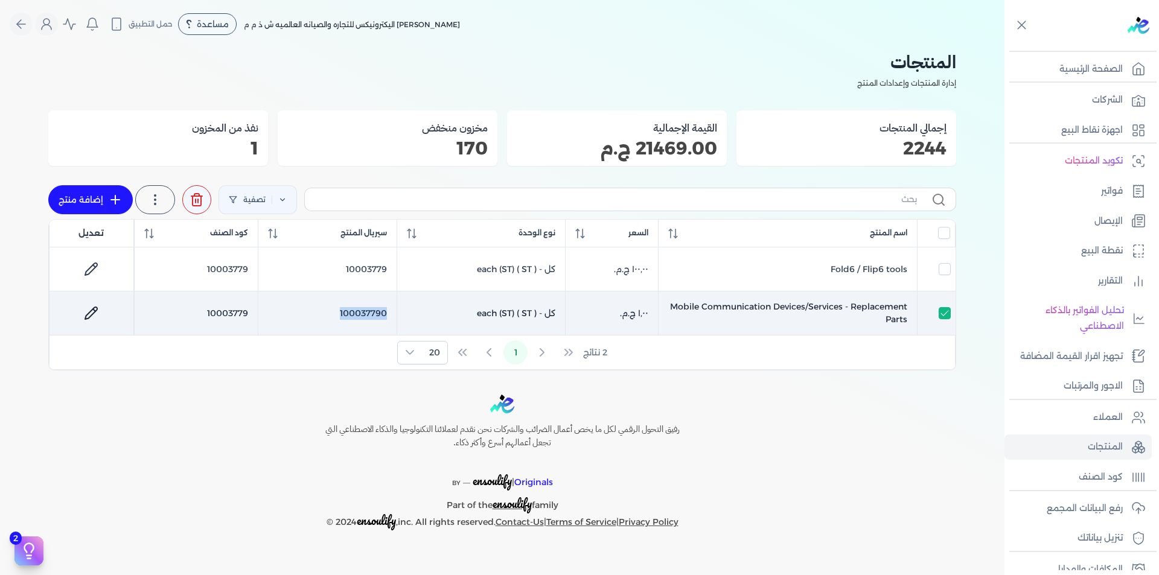
checkbox input "false"
copy td "100037790"
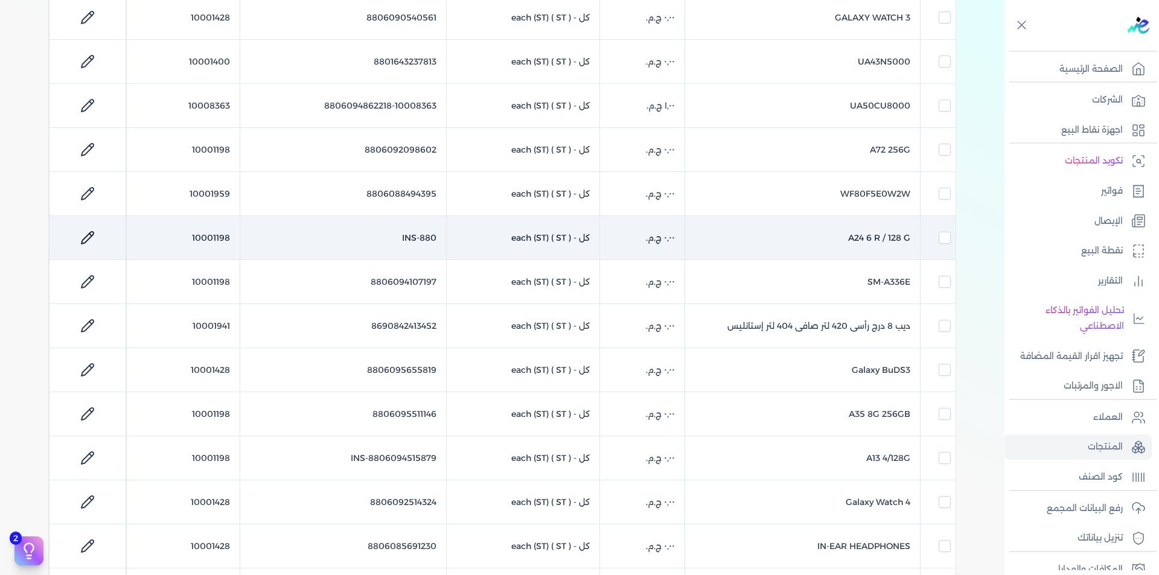
scroll to position [362, 0]
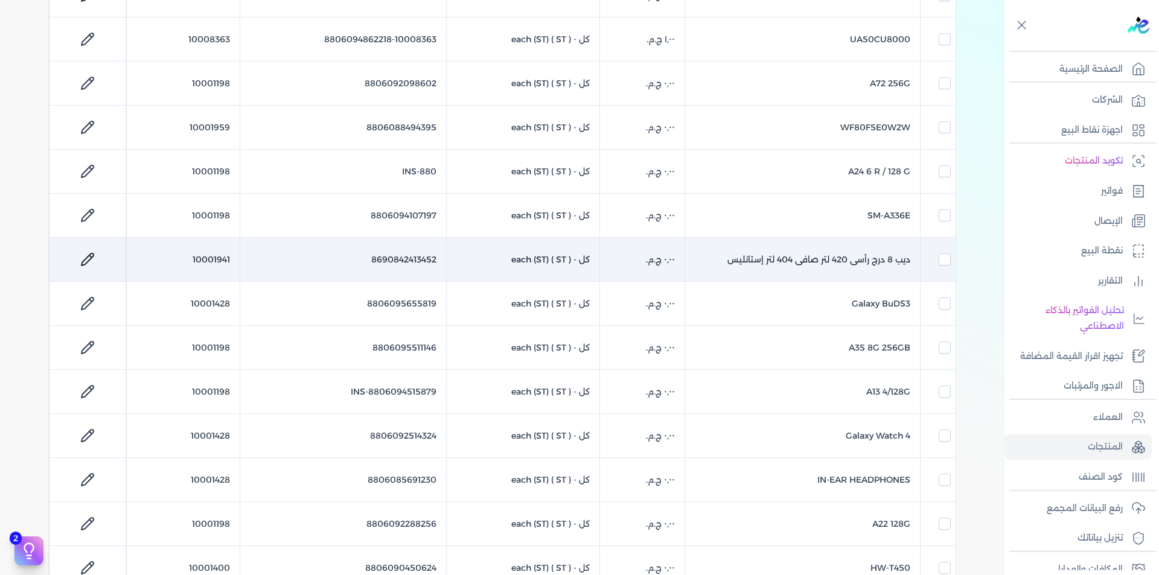
click at [218, 260] on td "10001941" at bounding box center [183, 260] width 113 height 44
checkbox input "false"
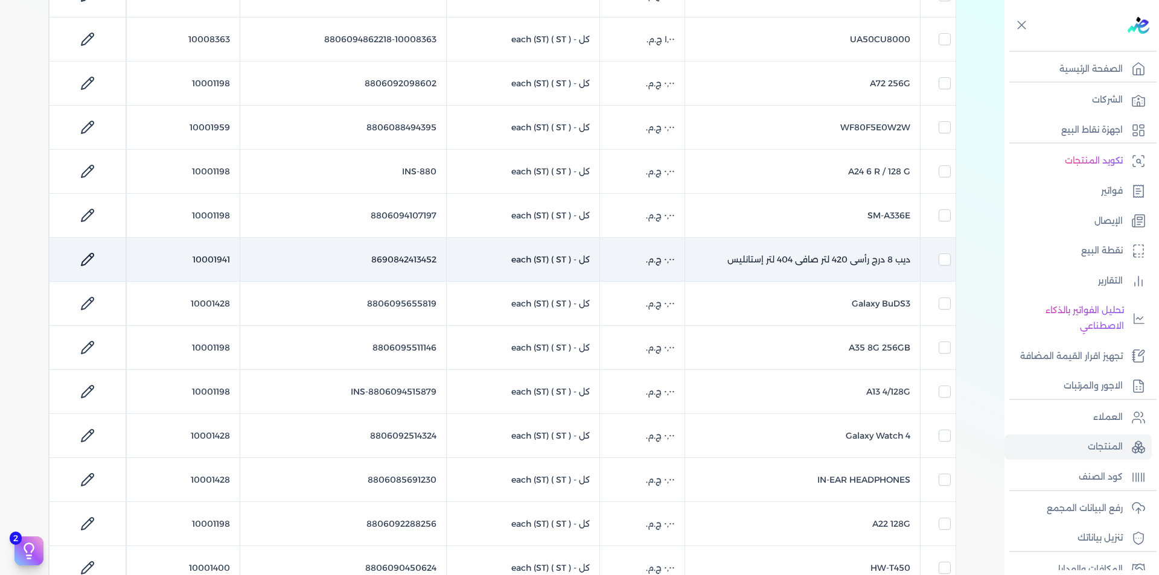
checkbox input "false"
checkbox input "true"
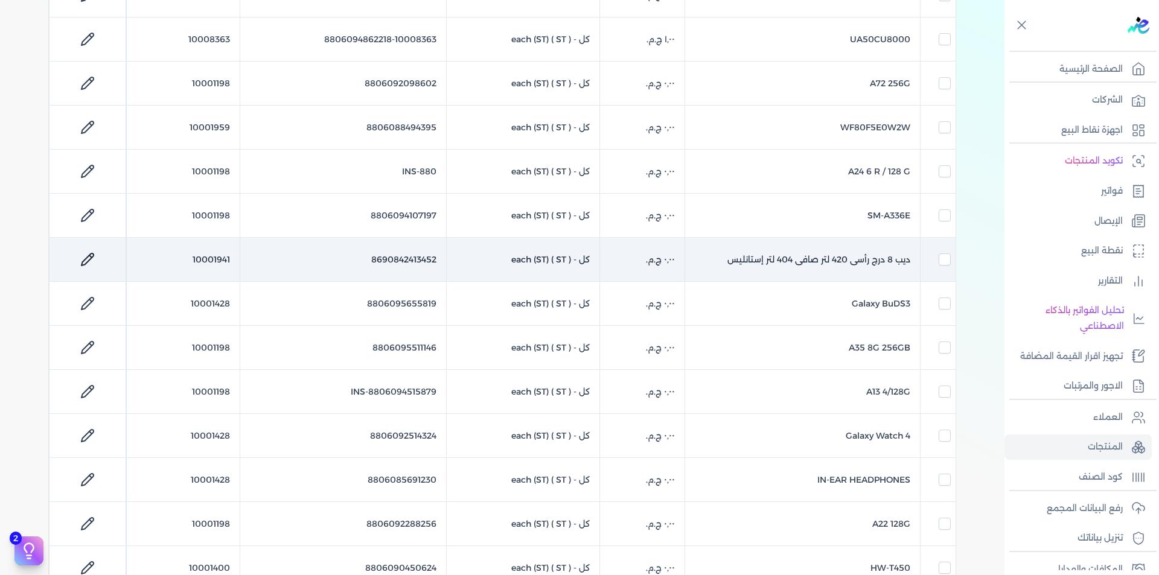
checkbox input "false"
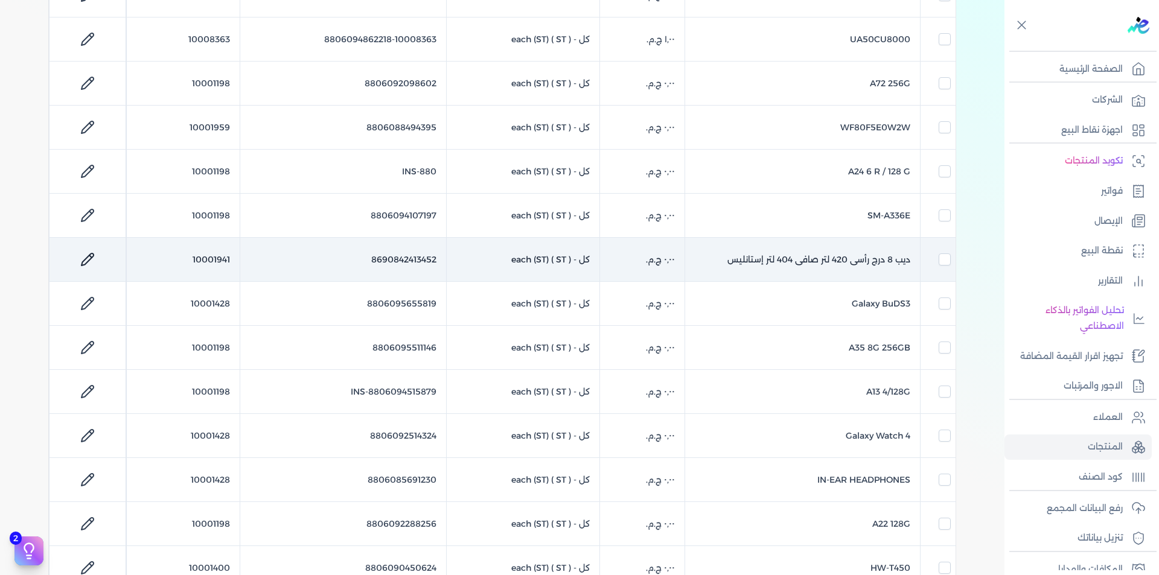
checkbox input "false"
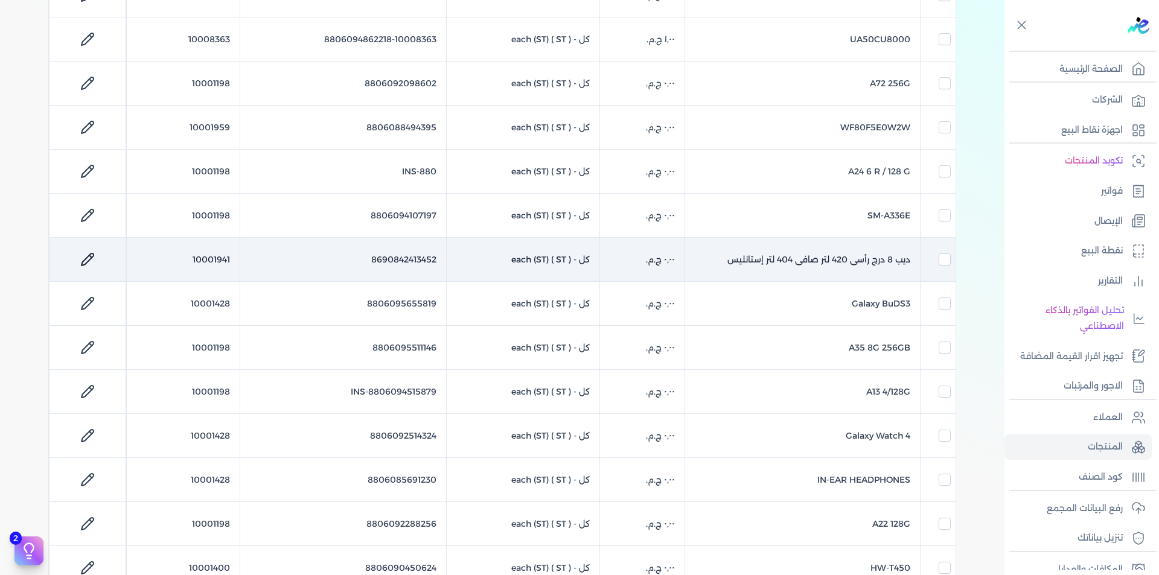
checkbox input "false"
click at [218, 260] on td "10001941" at bounding box center [183, 260] width 113 height 44
checkbox input "false"
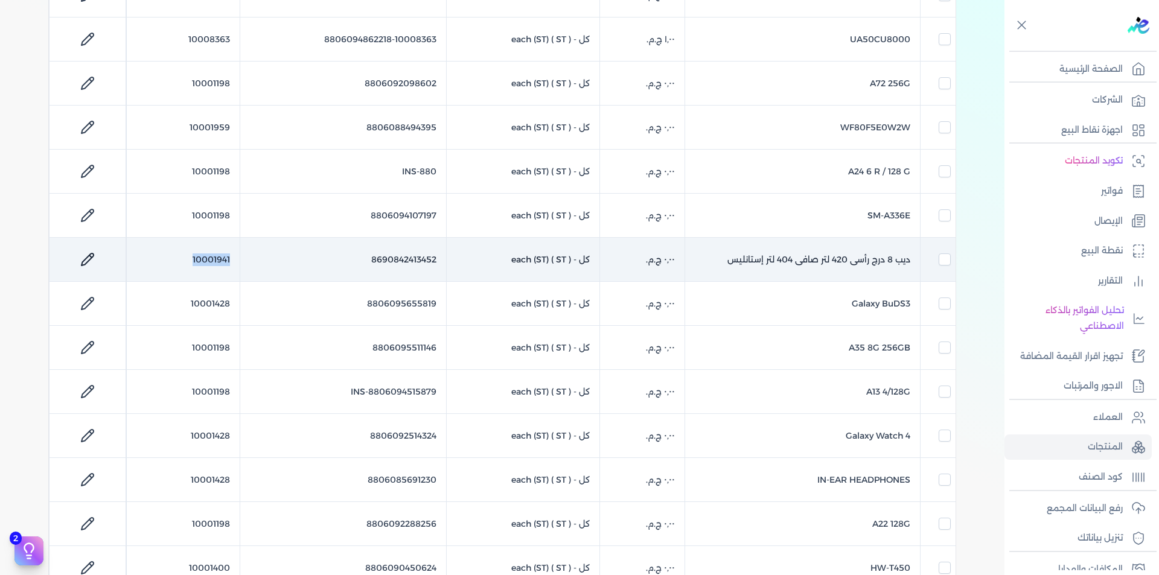
checkbox input "false"
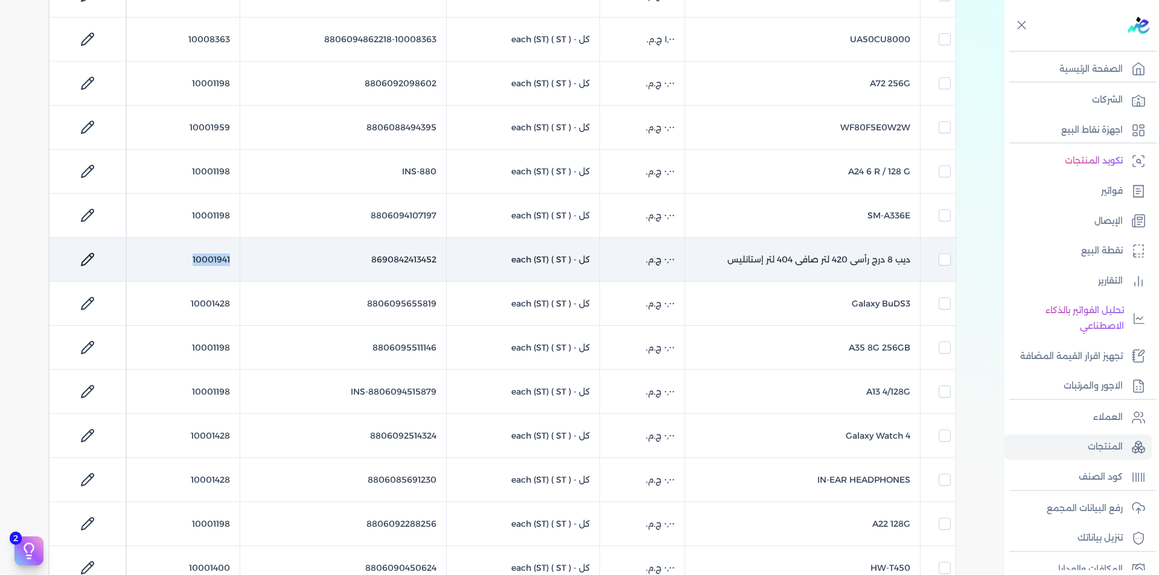
checkbox input "false"
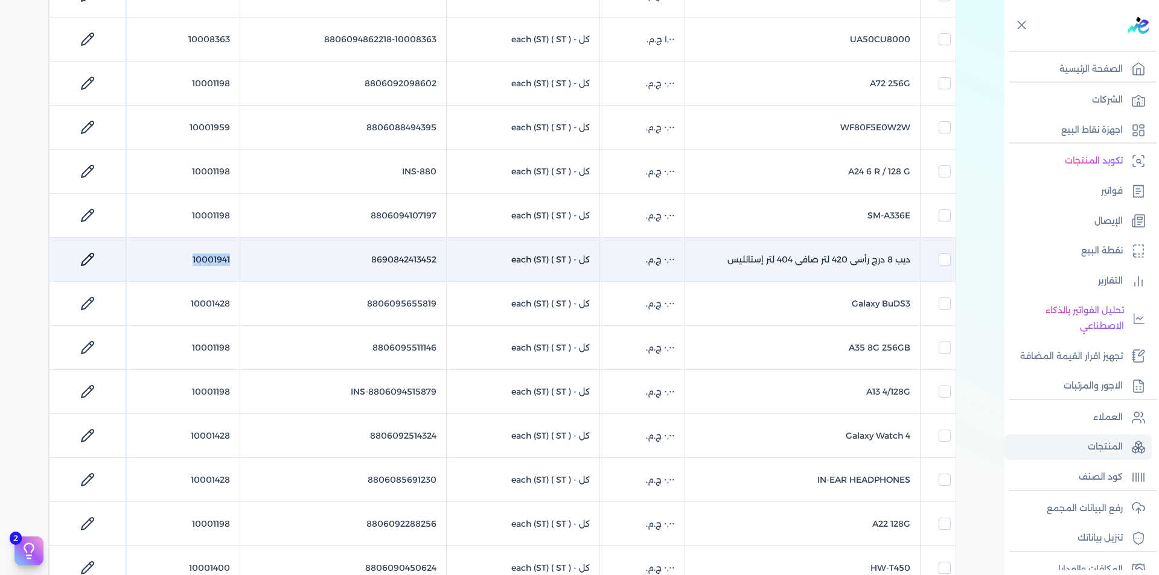
checkbox input "false"
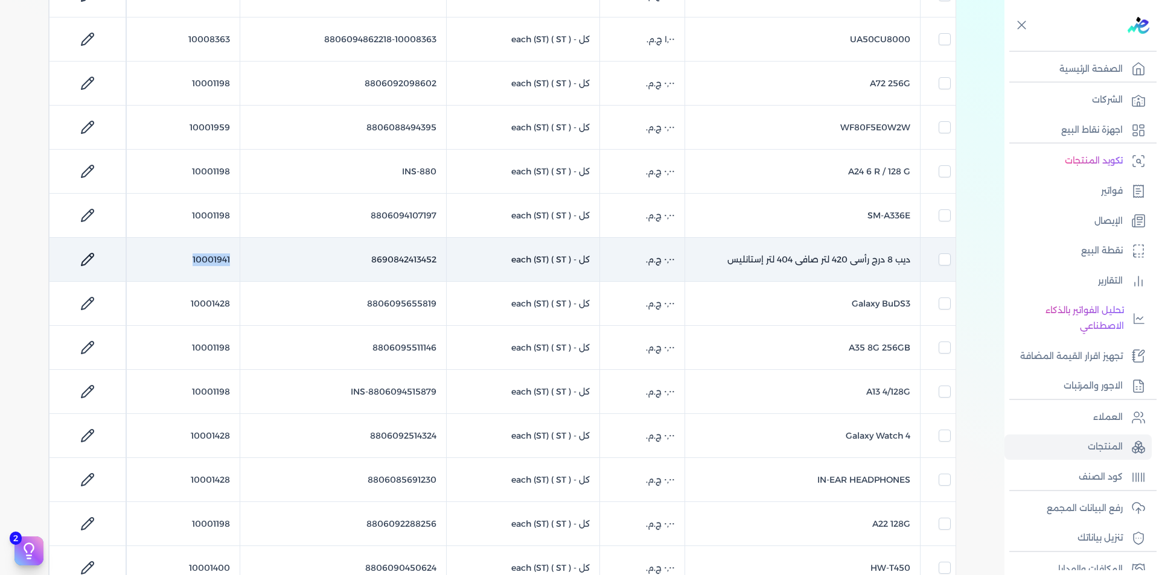
checkbox input "false"
copy td "10001941"
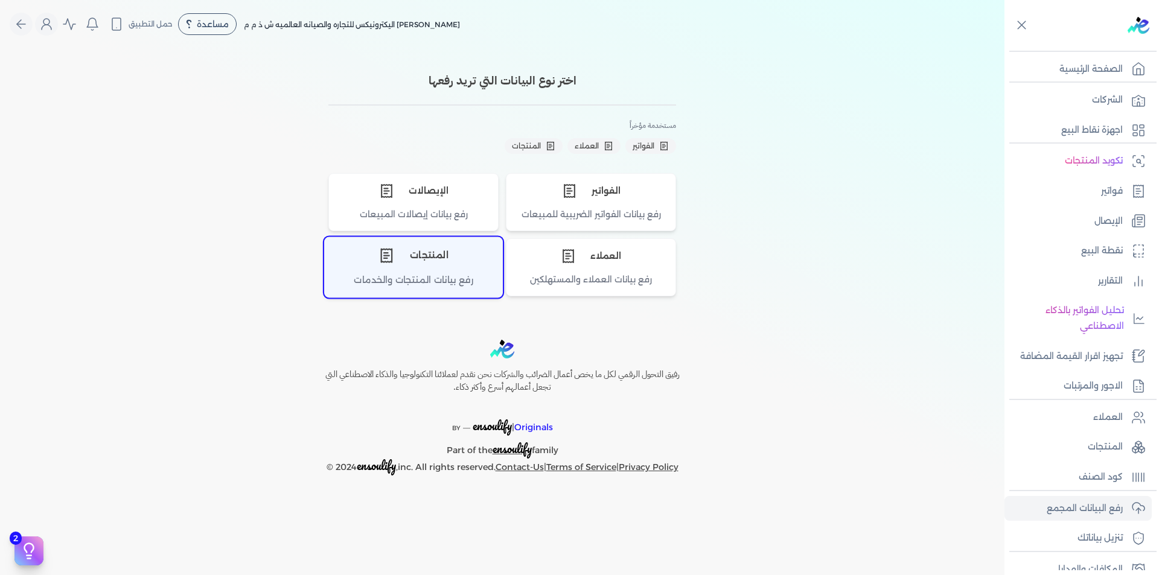
click at [435, 257] on div "المنتجات" at bounding box center [413, 256] width 177 height 36
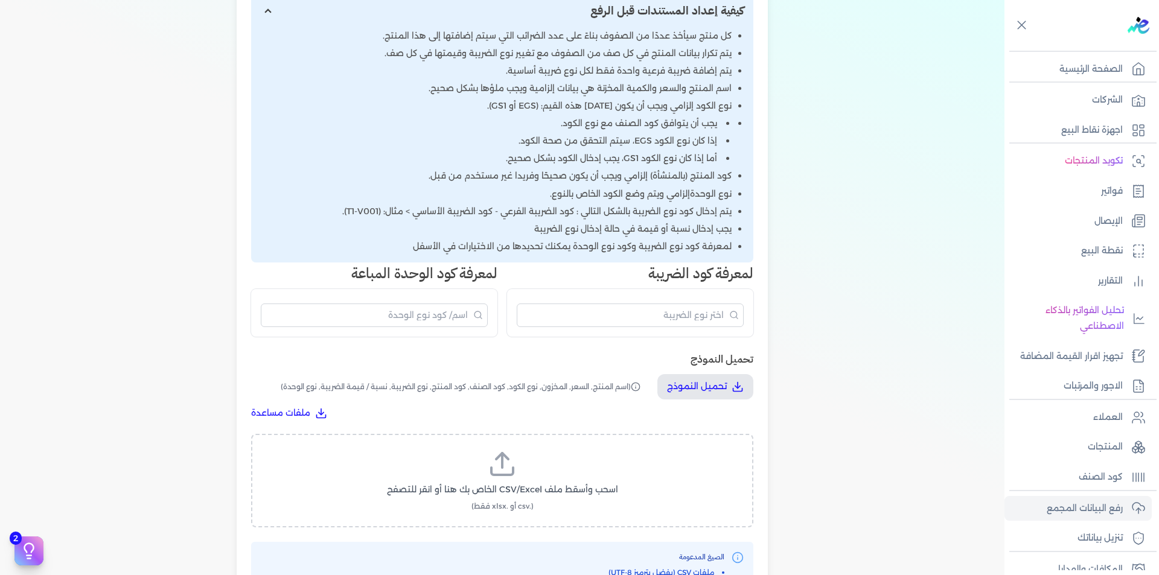
scroll to position [422, 0]
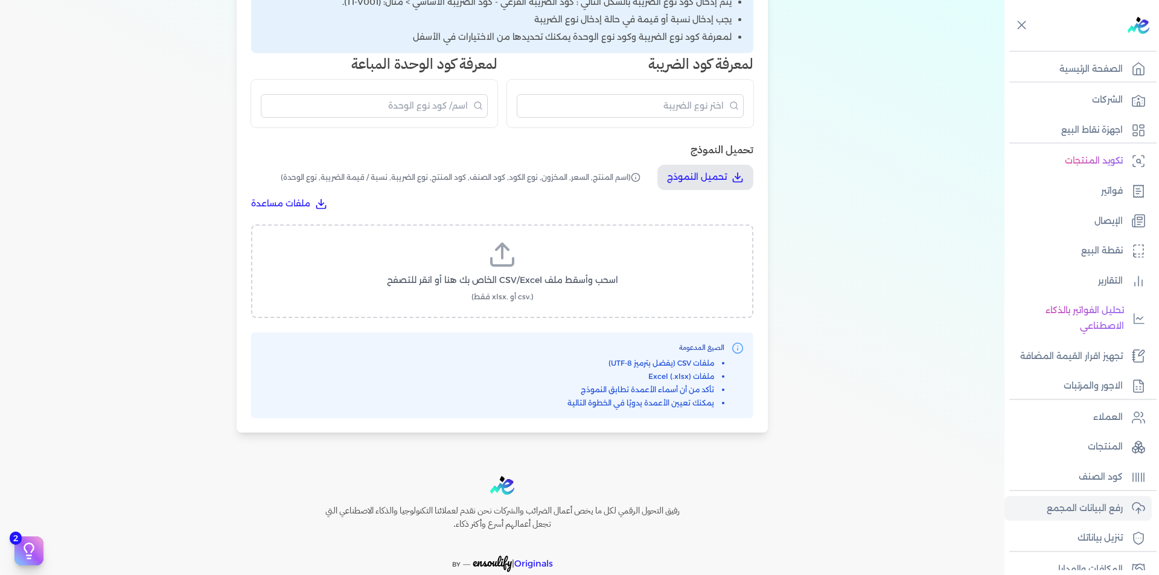
click at [561, 292] on label "اسحب وأسقط ملف CSV/Excel الخاص بك هنا أو انقر للتصفح (.csv أو .xlsx فقط)" at bounding box center [502, 271] width 471 height 62
click at [0, 0] on input "اسحب وأسقط ملف CSV/Excel الخاص بك هنا أو انقر للتصفح (.csv أو .xlsx فقط)" at bounding box center [0, 0] width 0 height 0
click at [542, 288] on span "تحميل الملف" at bounding box center [538, 291] width 51 height 13
select select "اسم المنتج"
select select "السعر"
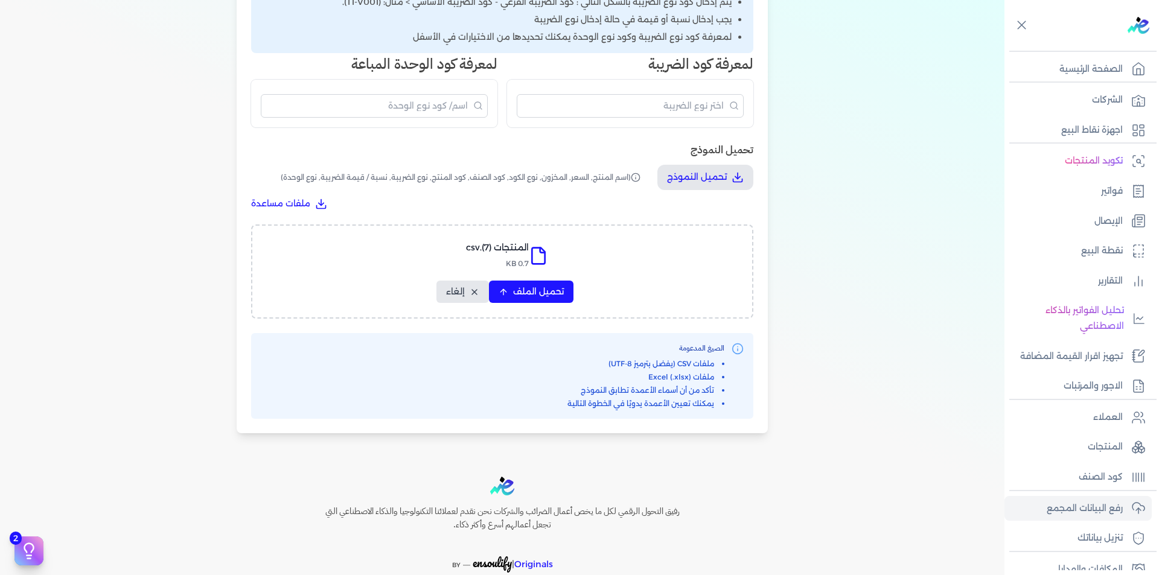
select select "المخزون"
select select "نوع الكود"
select select "كود الصنف"
select select "سيريال المنتج"
select select "نوع الضريبة"
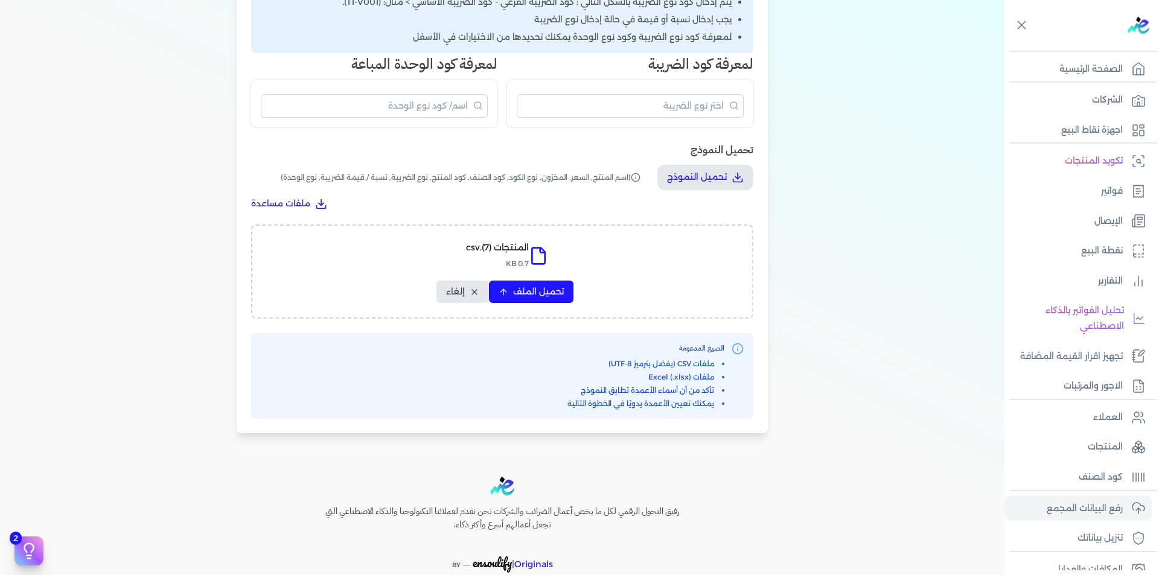
select select "نسبة / قيمة الضريبة"
select select "نوع الوحدة"
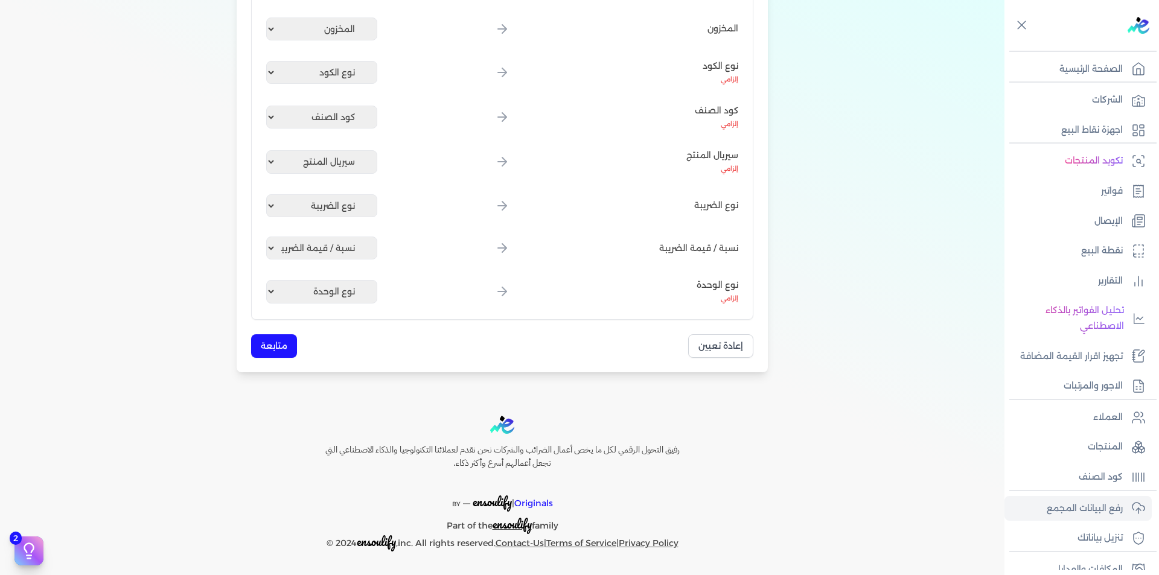
scroll to position [349, 0]
click at [284, 355] on button "متابعة" at bounding box center [274, 346] width 46 height 24
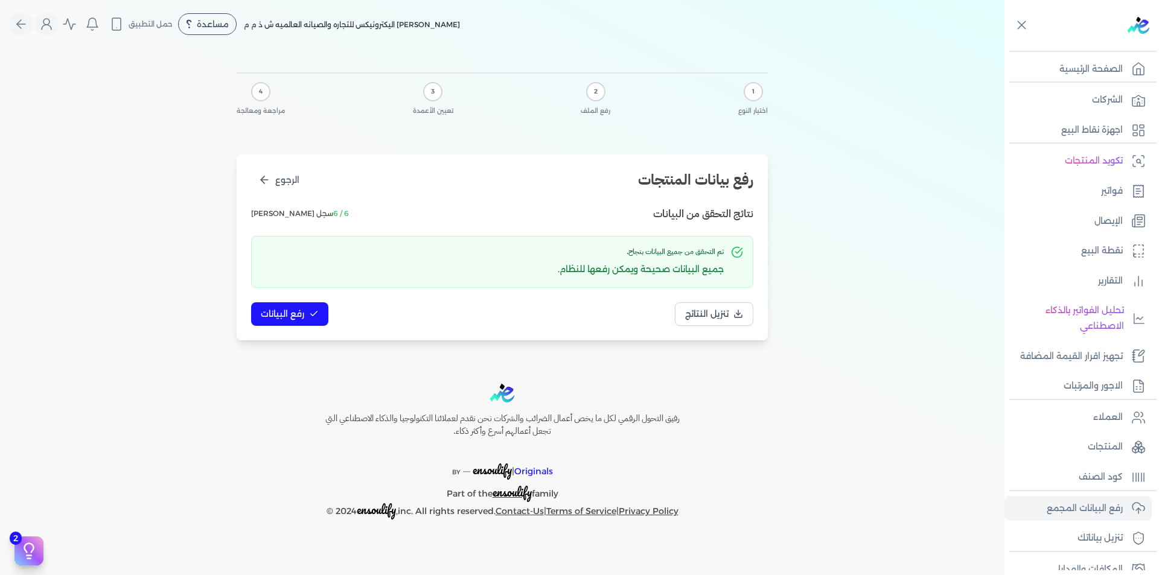
scroll to position [0, 0]
click at [295, 313] on span "رفع البيانات" at bounding box center [282, 314] width 43 height 13
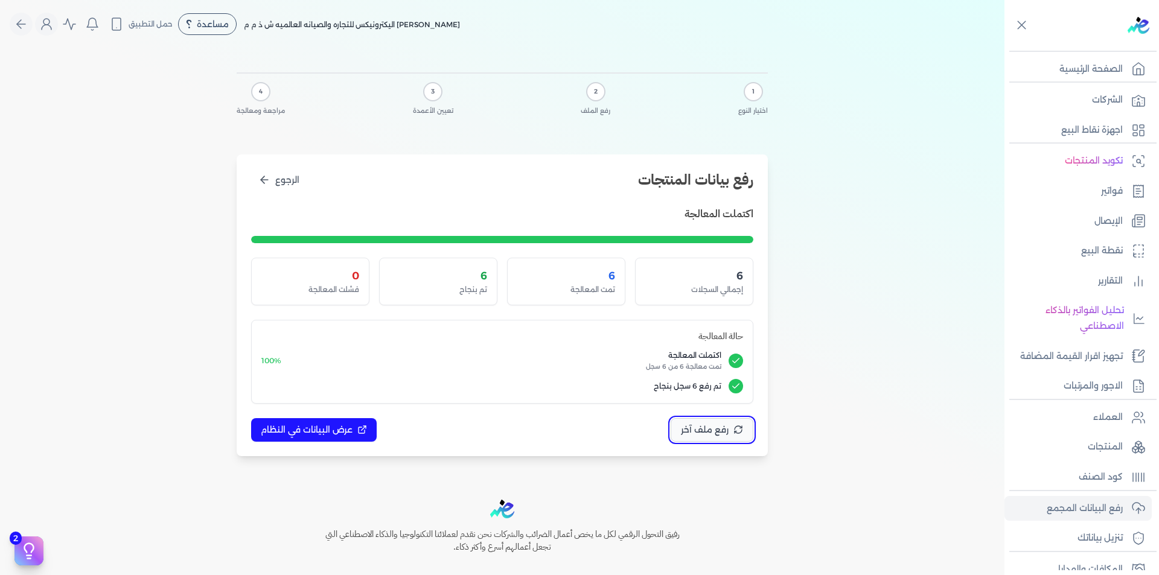
click at [696, 436] on button "رفع ملف آخر" at bounding box center [712, 430] width 83 height 24
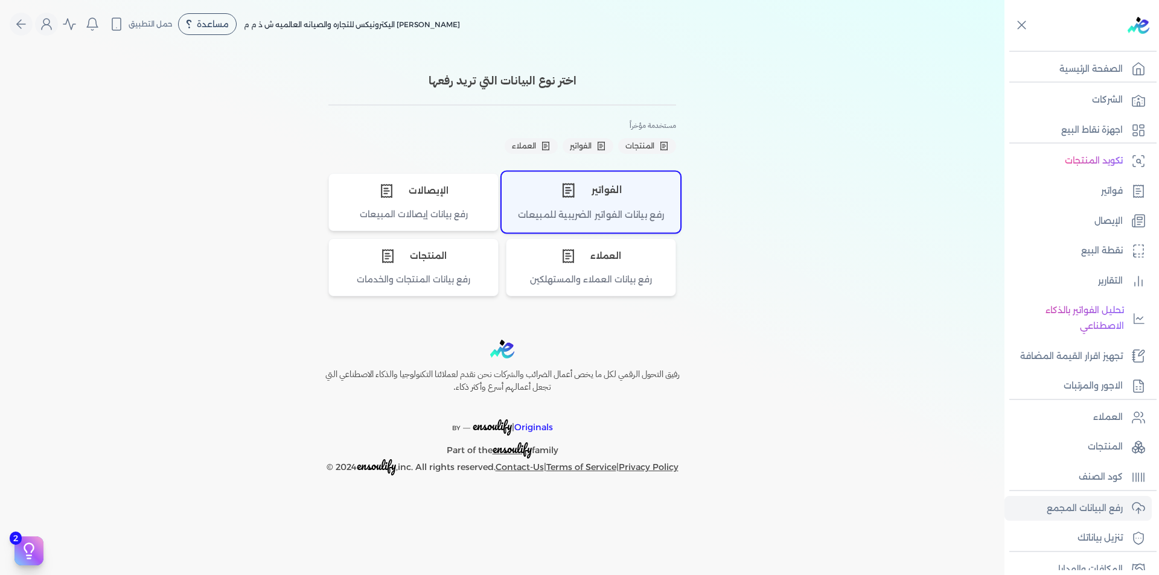
click at [637, 207] on div "الفواتير" at bounding box center [590, 190] width 177 height 36
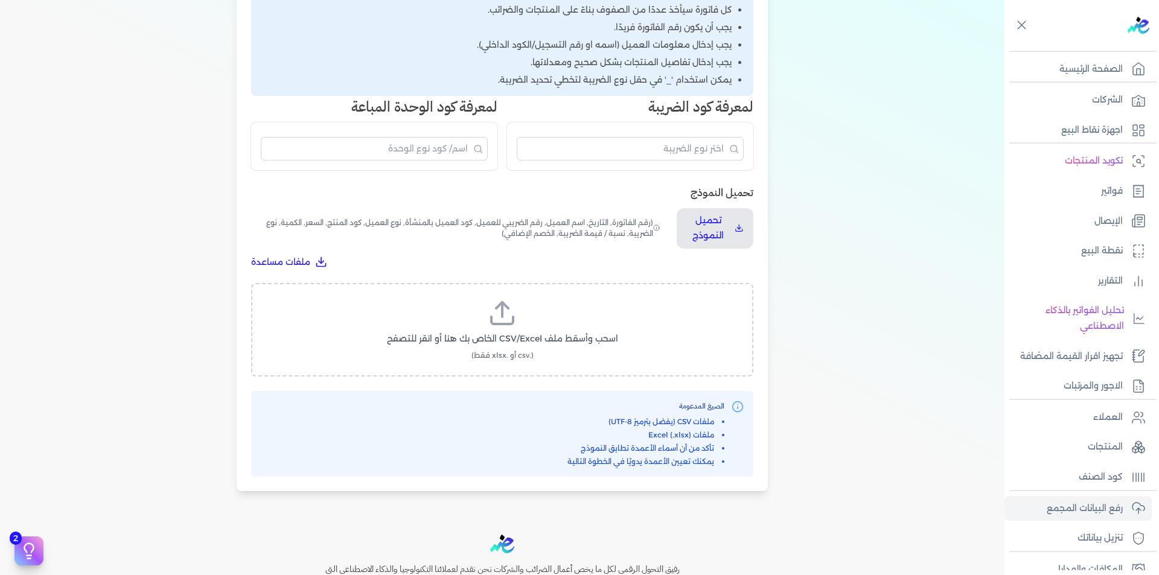
scroll to position [241, 0]
click at [523, 312] on label "اسحب وأسقط ملف CSV/Excel الخاص بك هنا أو انقر للتصفح (.csv أو .xlsx فقط)" at bounding box center [502, 327] width 471 height 62
click at [0, 0] on input "اسحب وأسقط ملف CSV/Excel الخاص بك هنا أو انقر للتصفح (.csv أو .xlsx فقط)" at bounding box center [0, 0] width 0 height 0
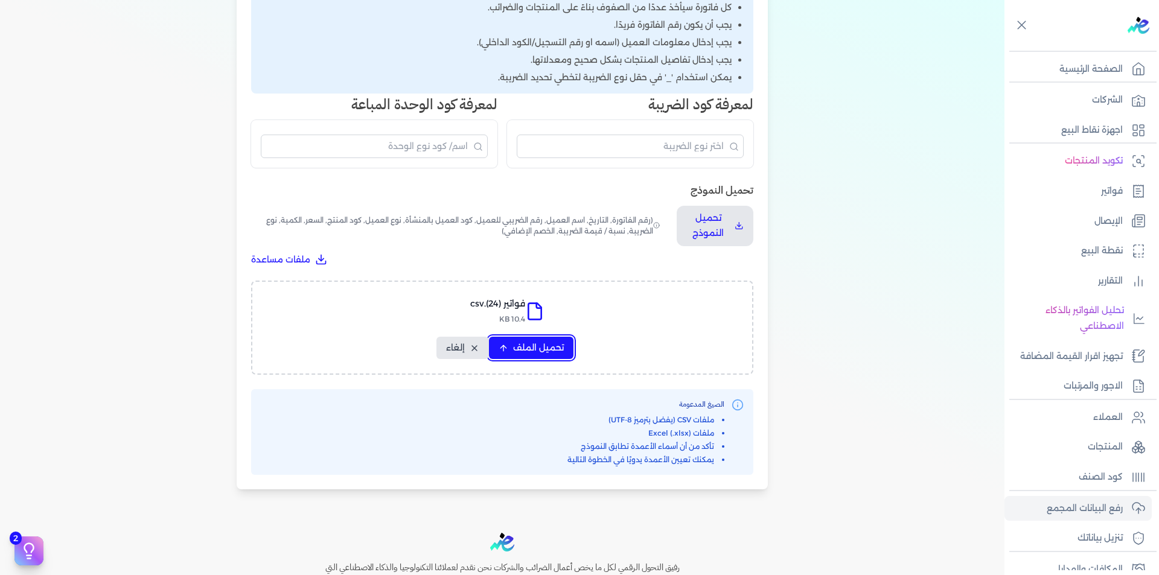
click at [532, 337] on button "تحميل الملف" at bounding box center [531, 348] width 84 height 22
select select "رقم الفاتورة"
select select "التاريخ"
select select "أسم العميل"
select select "الرقم الضريبي"
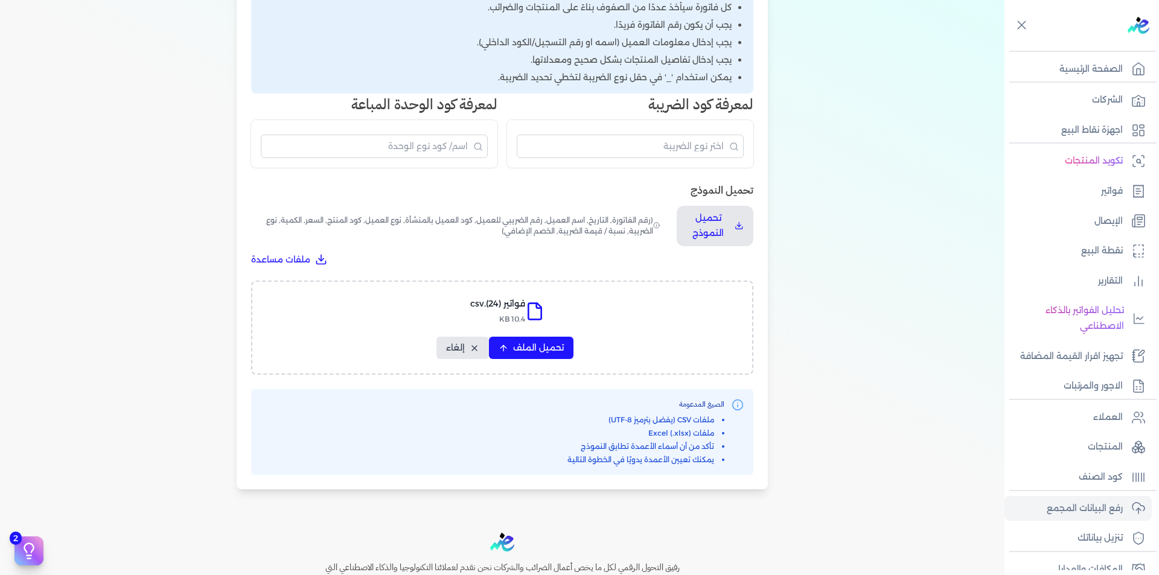
select select "نوع العميل"
select select "الرقم التسلسلي الداخلي"
select select "وصف البند"
select select "سيريال المنتج"
select select "السعر"
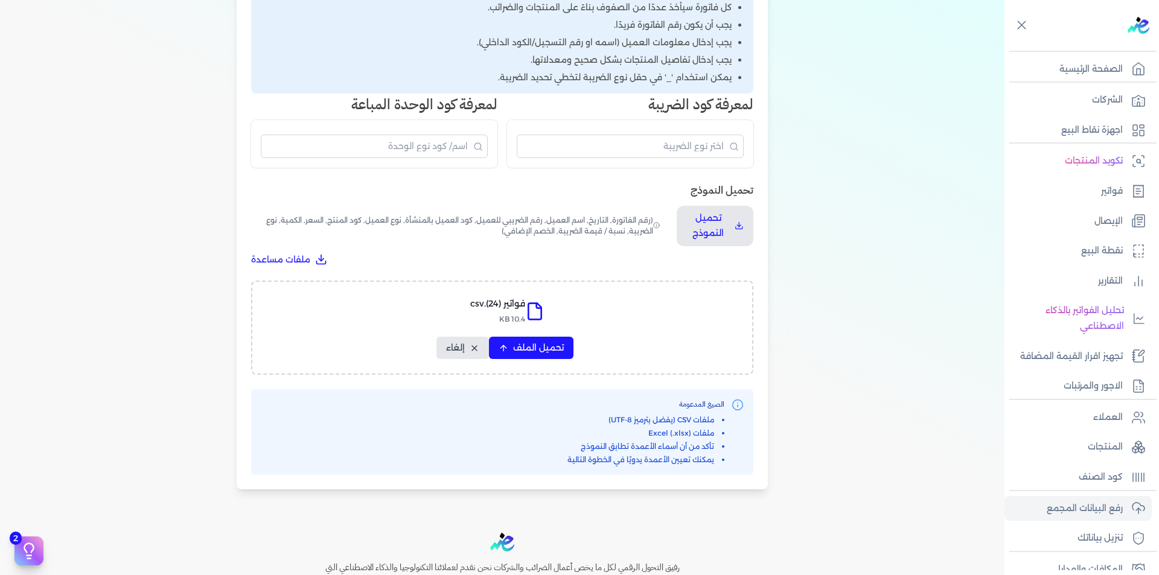
select select "الكمية"
select select "نوع الضريبة"
select select "نسبة / قيمة الضريبة"
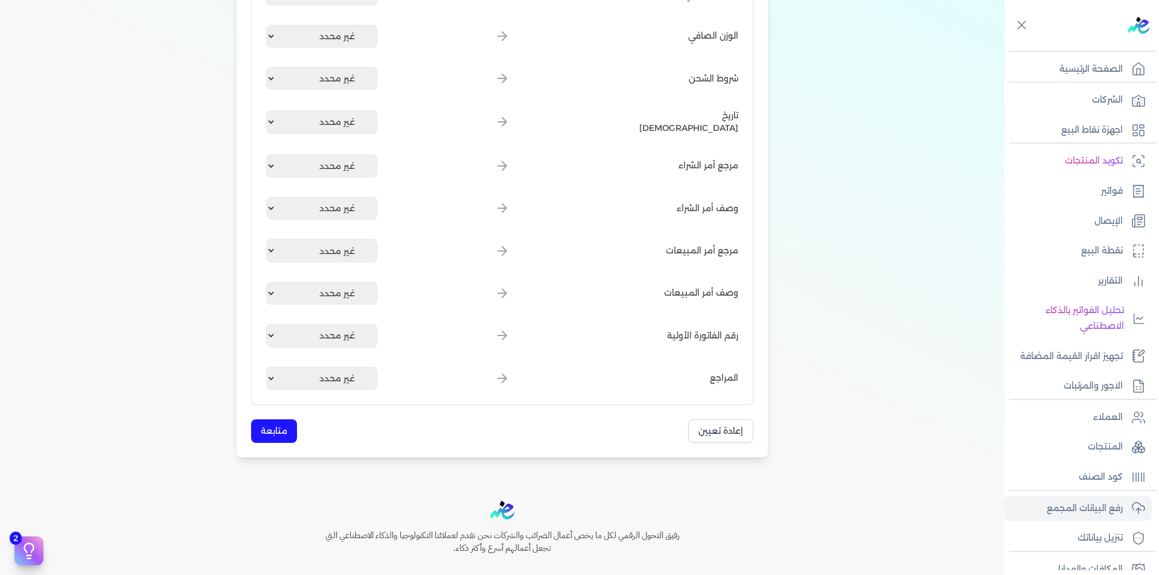
scroll to position [1450, 0]
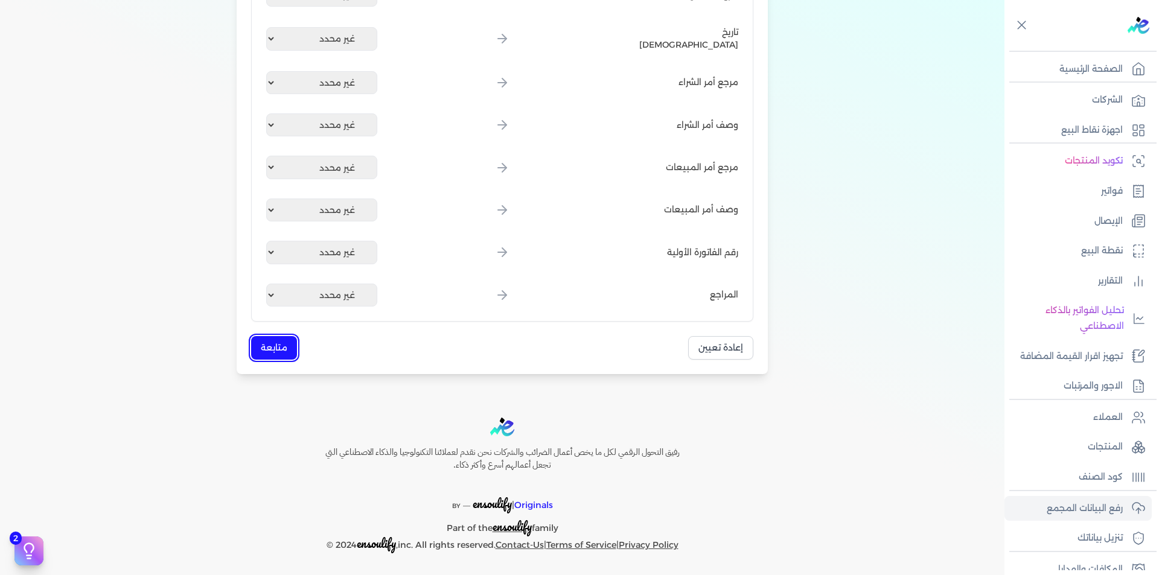
click at [295, 348] on button "متابعة" at bounding box center [274, 348] width 46 height 24
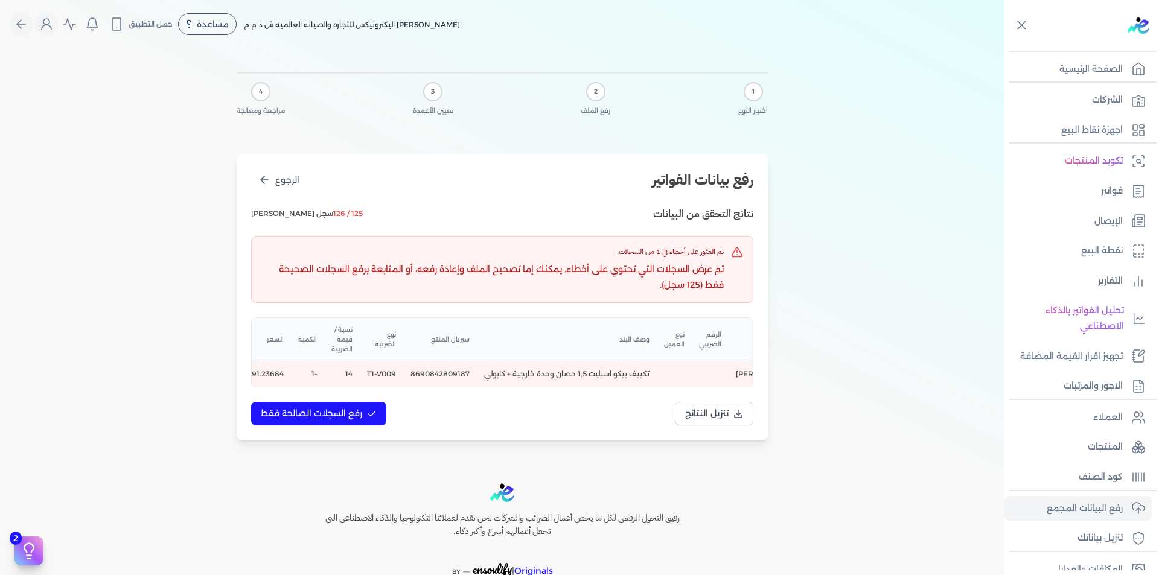
scroll to position [0, -345]
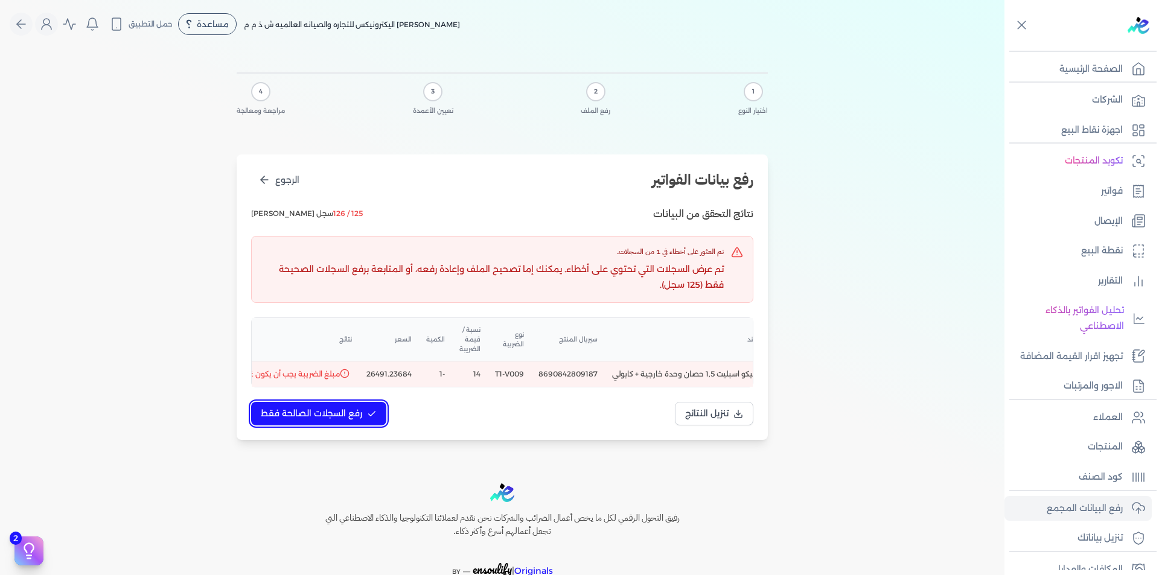
click at [337, 420] on span "رفع السجلات الصالحة فقط" at bounding box center [311, 413] width 101 height 13
